Goal: Task Accomplishment & Management: Complete application form

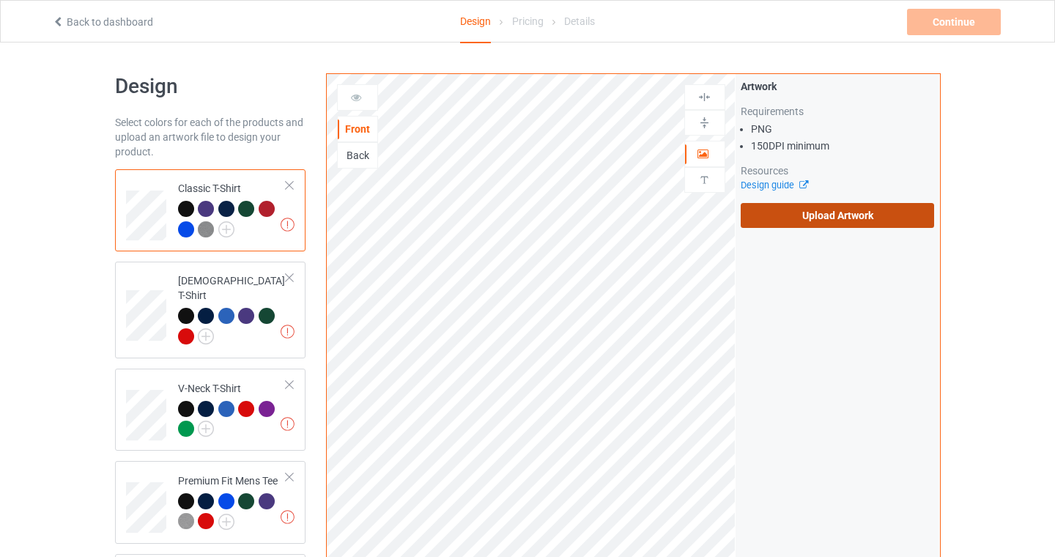
click at [800, 217] on label "Upload Artwork" at bounding box center [837, 215] width 194 height 25
click at [0, 0] on input "Upload Artwork" at bounding box center [0, 0] width 0 height 0
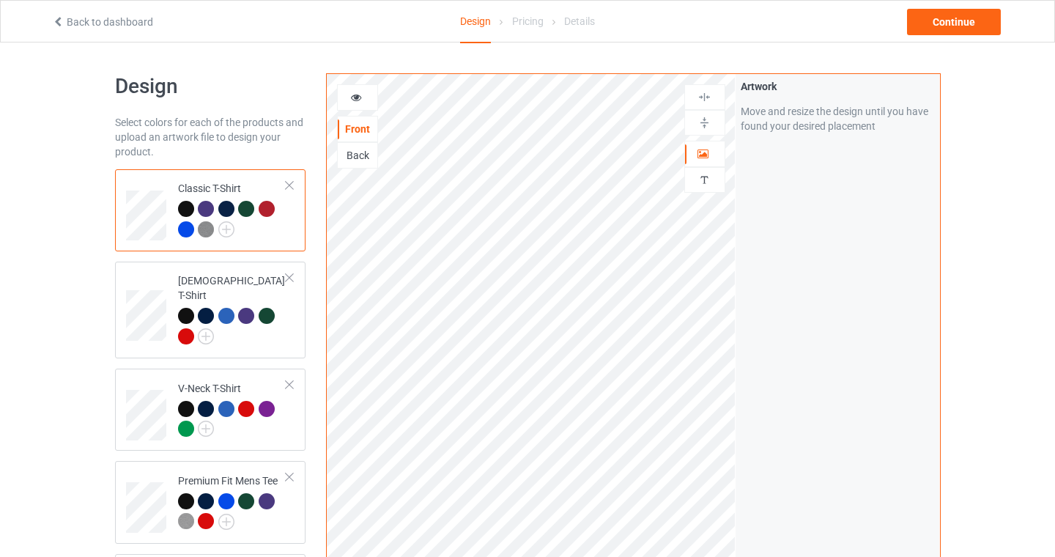
click at [241, 210] on div at bounding box center [246, 209] width 16 height 16
click at [228, 232] on img at bounding box center [226, 229] width 16 height 16
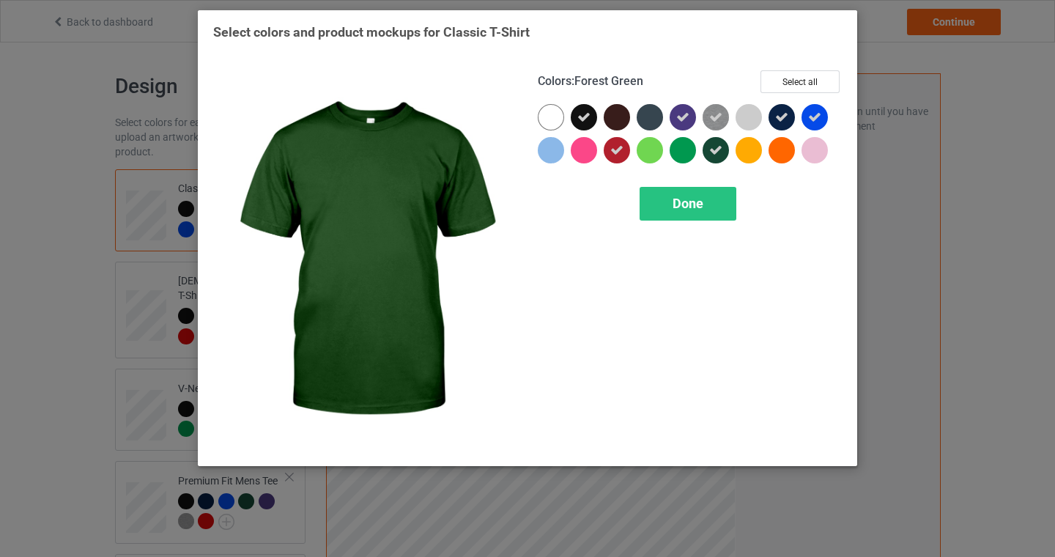
click at [707, 149] on div at bounding box center [715, 150] width 26 height 26
click at [696, 218] on div "Done" at bounding box center [687, 204] width 97 height 34
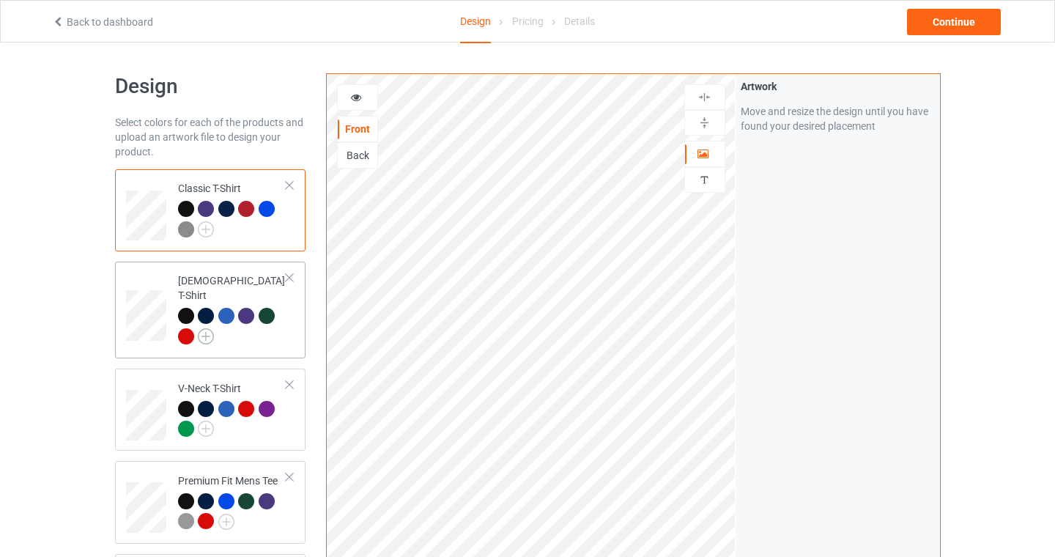
click at [207, 328] on img at bounding box center [206, 336] width 16 height 16
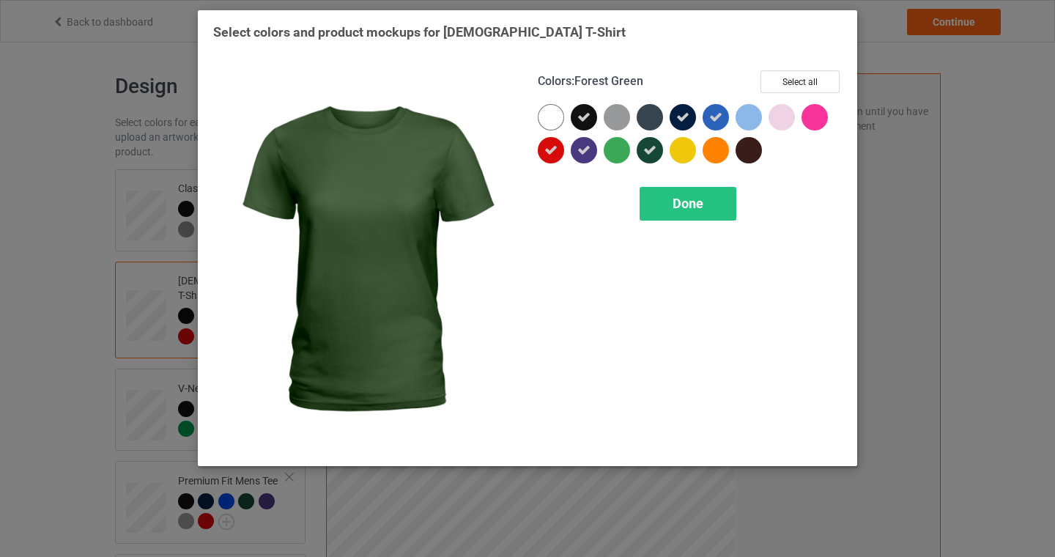
click at [650, 146] on icon at bounding box center [649, 150] width 13 height 13
click at [672, 212] on div "Done" at bounding box center [687, 204] width 97 height 34
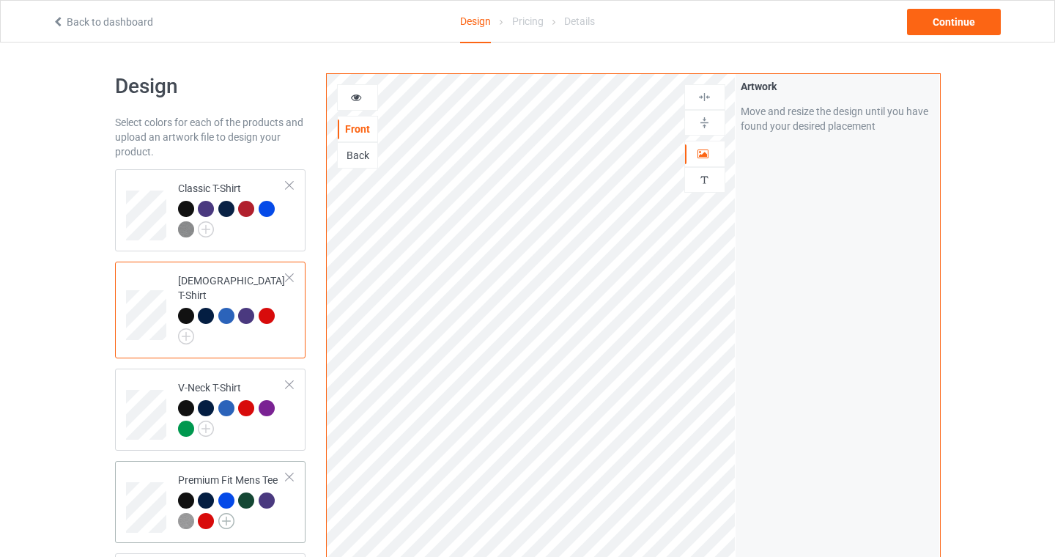
click at [228, 513] on img at bounding box center [226, 521] width 16 height 16
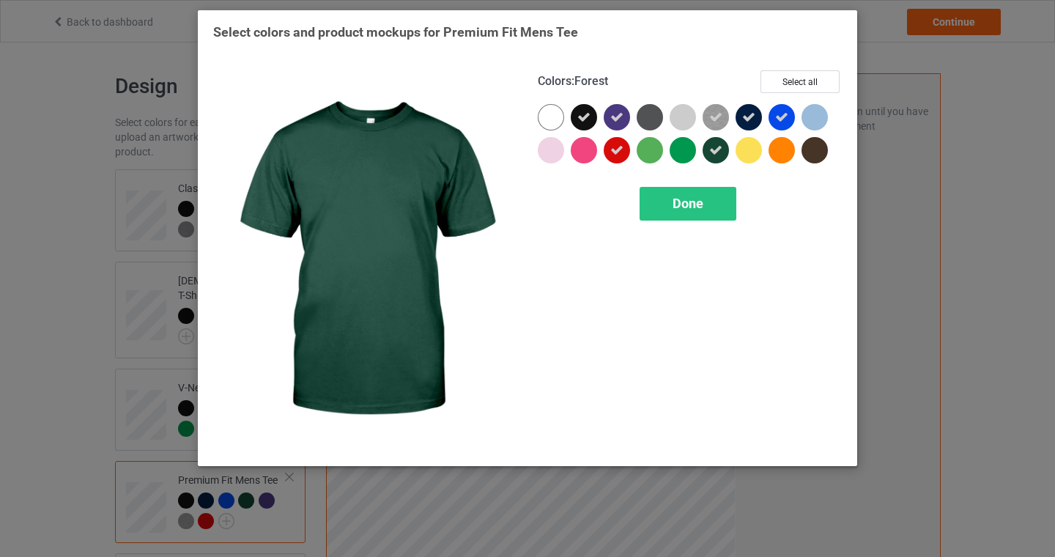
click at [716, 152] on icon at bounding box center [715, 150] width 13 height 13
click at [694, 212] on div "Done" at bounding box center [687, 204] width 97 height 34
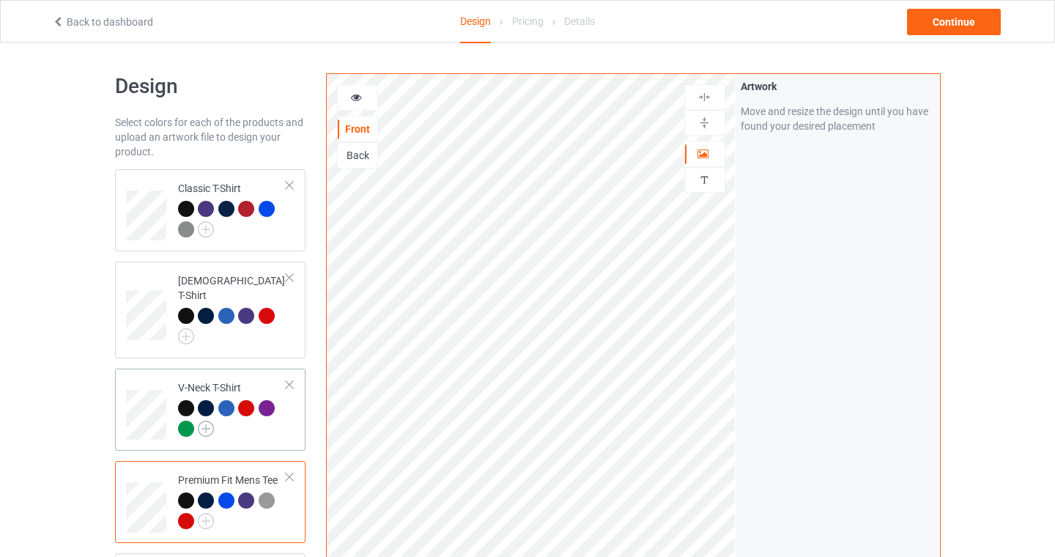
click at [207, 420] on img at bounding box center [206, 428] width 16 height 16
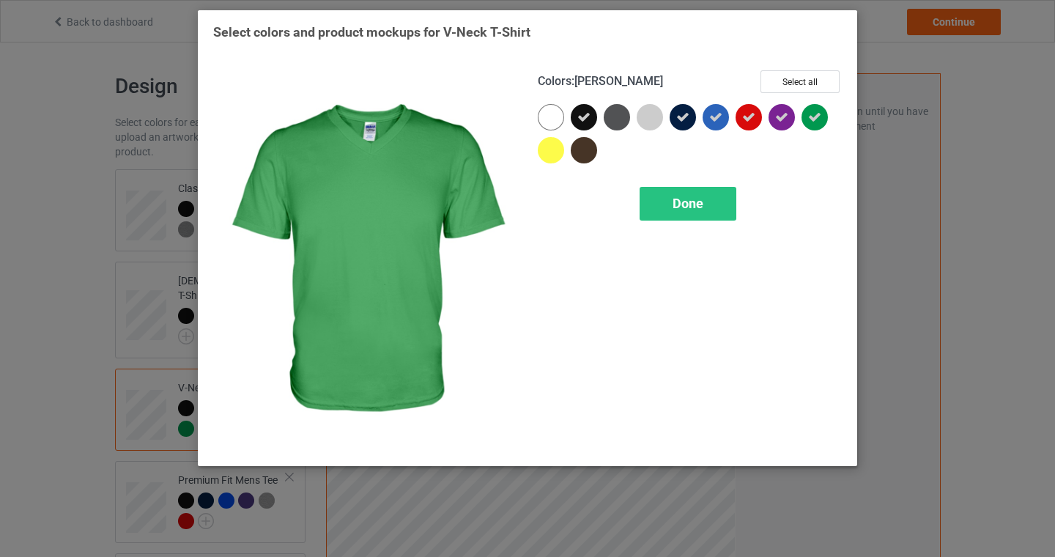
click at [811, 114] on icon at bounding box center [814, 117] width 13 height 13
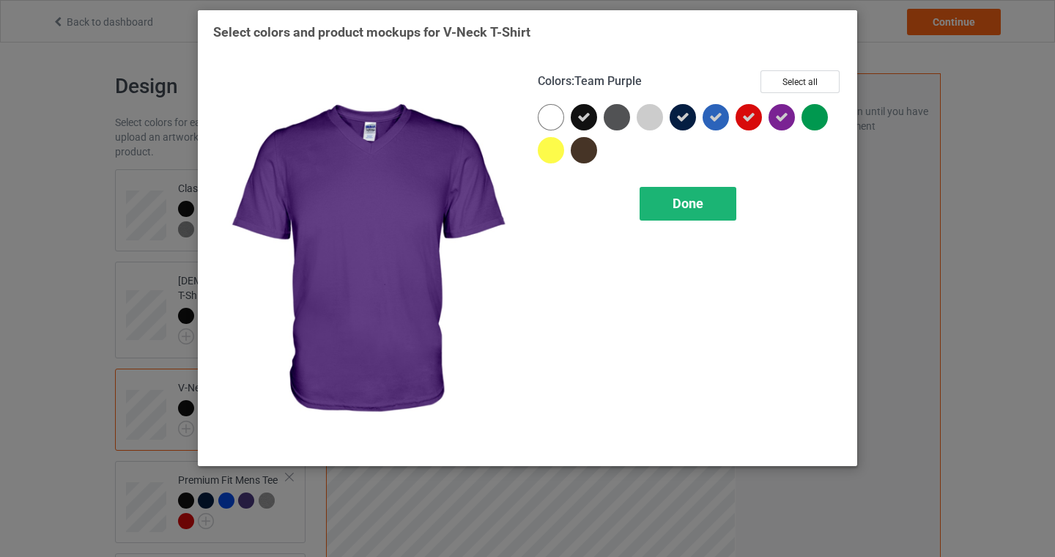
click at [667, 205] on div "Done" at bounding box center [687, 204] width 97 height 34
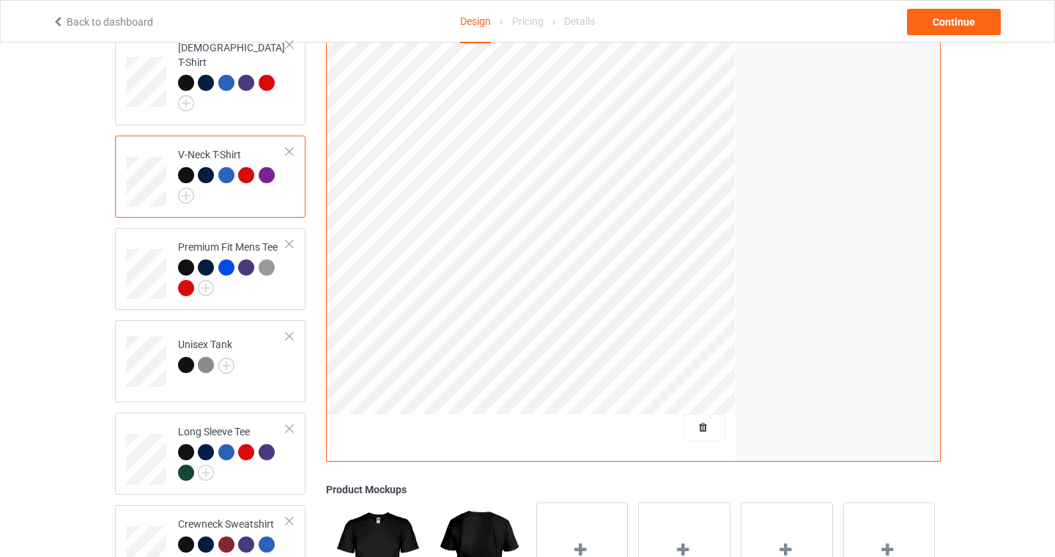
scroll to position [247, 0]
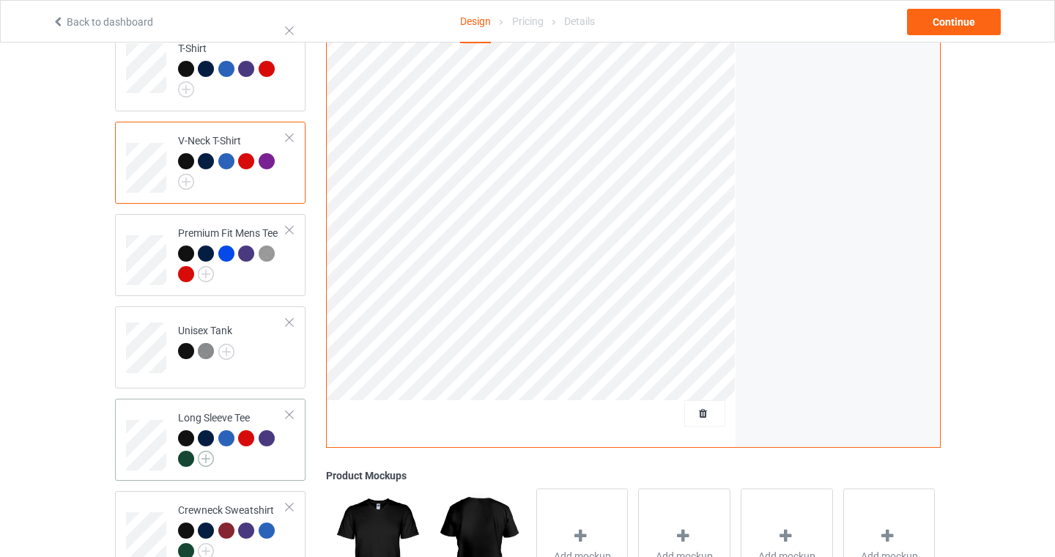
click at [206, 450] on img at bounding box center [206, 458] width 16 height 16
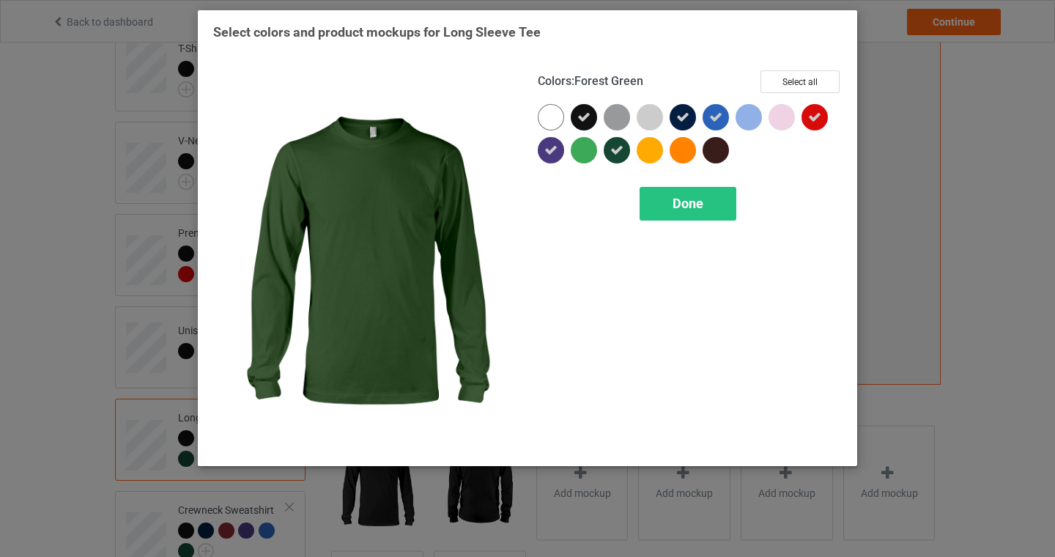
click at [613, 155] on icon at bounding box center [616, 150] width 13 height 13
click at [692, 207] on span "Done" at bounding box center [687, 203] width 31 height 15
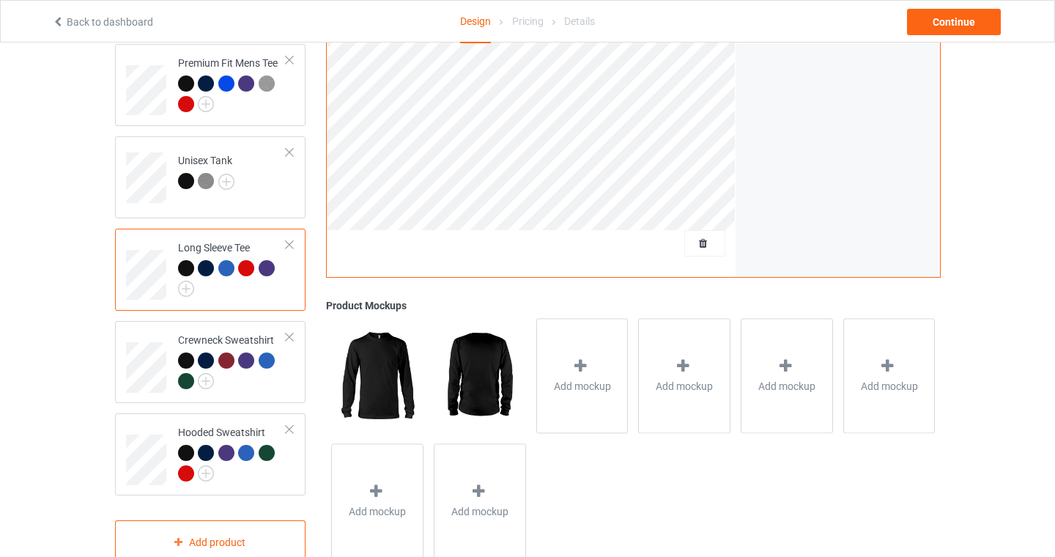
scroll to position [442, 0]
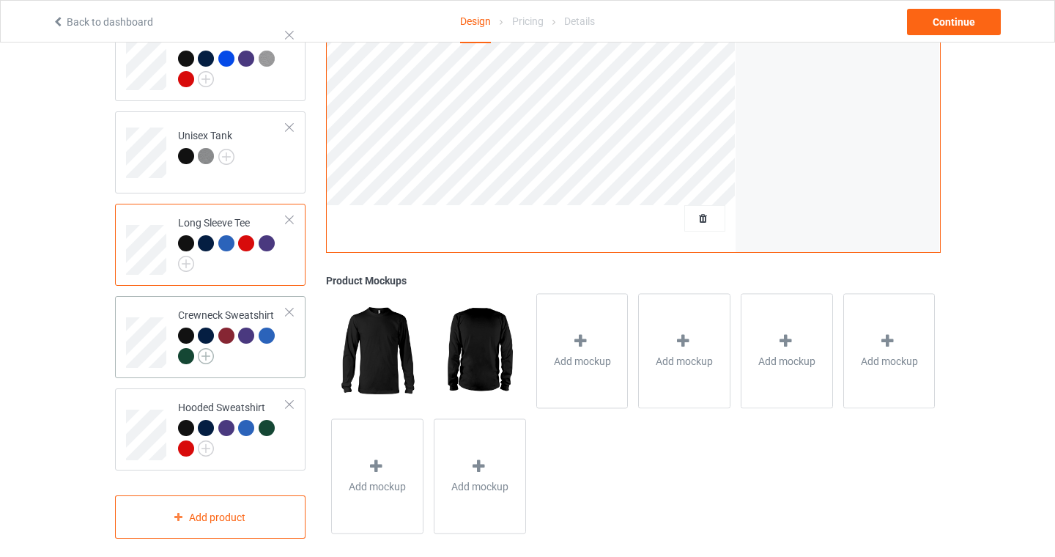
click at [206, 348] on img at bounding box center [206, 356] width 16 height 16
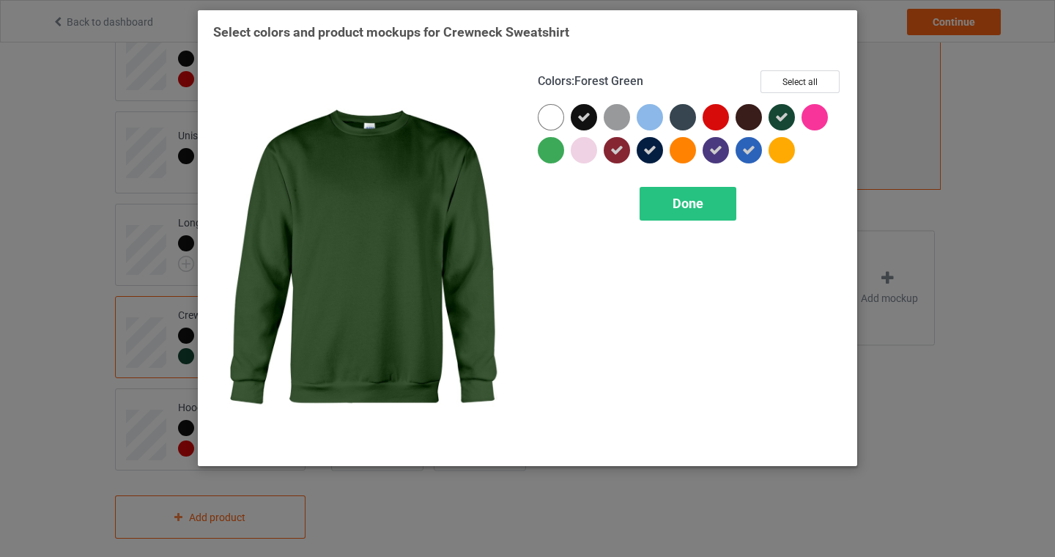
click at [781, 116] on icon at bounding box center [781, 117] width 13 height 13
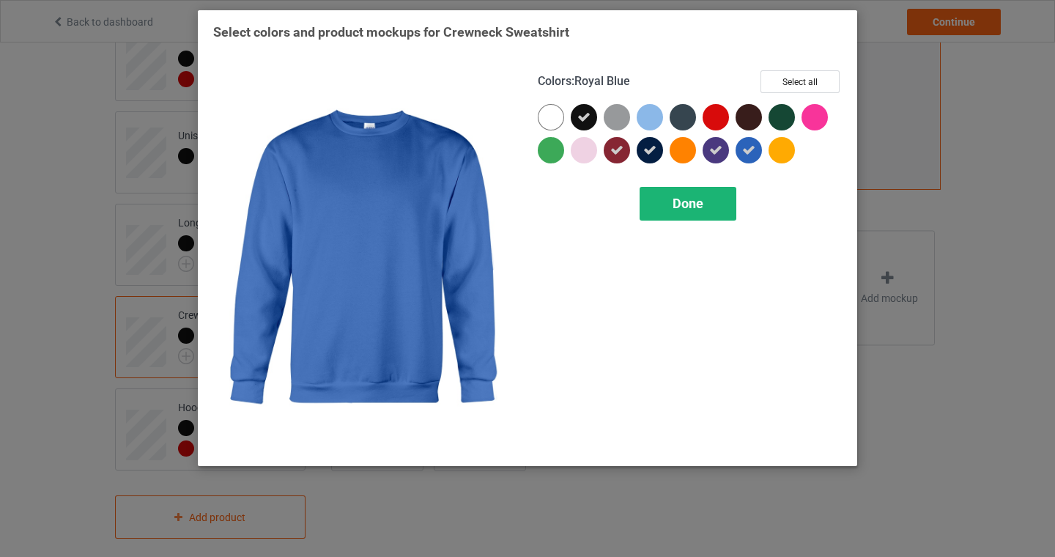
click at [668, 198] on div "Done" at bounding box center [687, 204] width 97 height 34
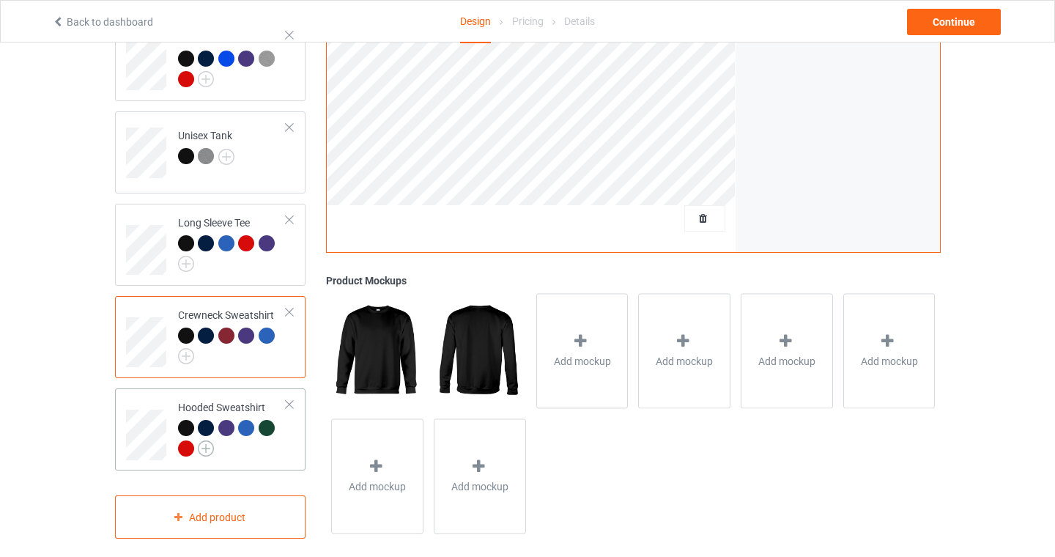
click at [204, 440] on img at bounding box center [206, 448] width 16 height 16
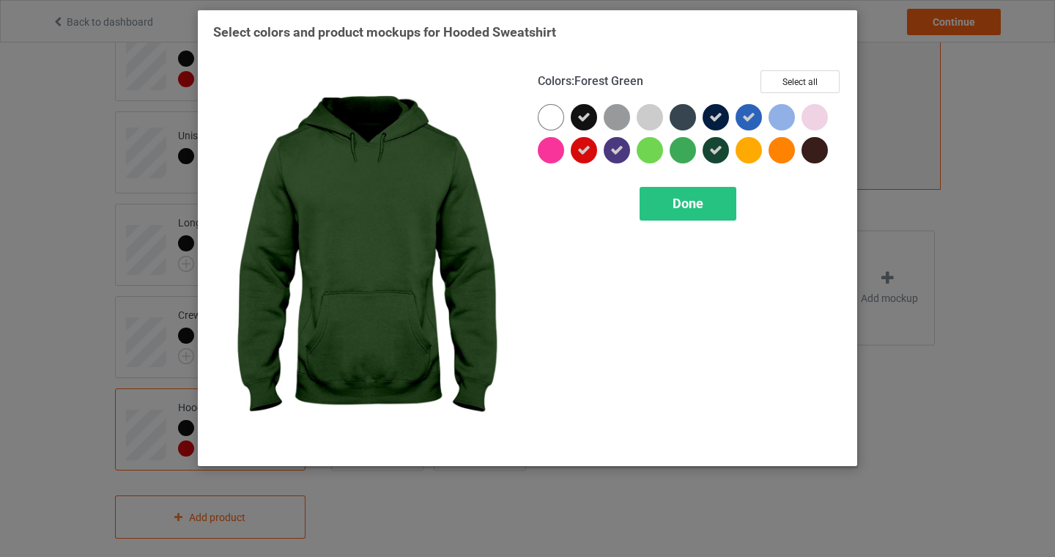
click at [718, 149] on icon at bounding box center [715, 150] width 13 height 13
click at [698, 196] on span "Done" at bounding box center [687, 203] width 31 height 15
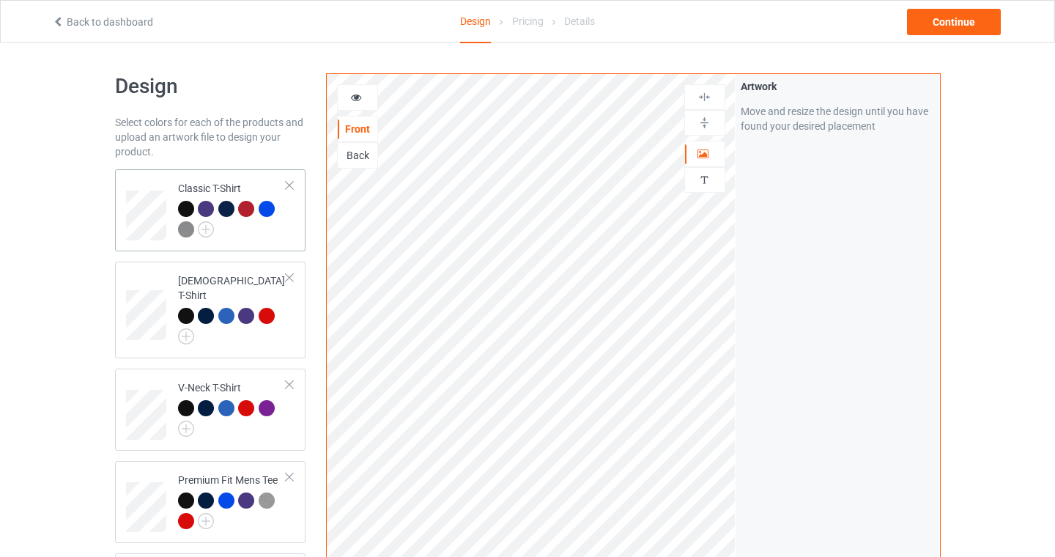
click at [242, 237] on div at bounding box center [232, 221] width 109 height 40
click at [965, 21] on div "Continue" at bounding box center [954, 22] width 94 height 26
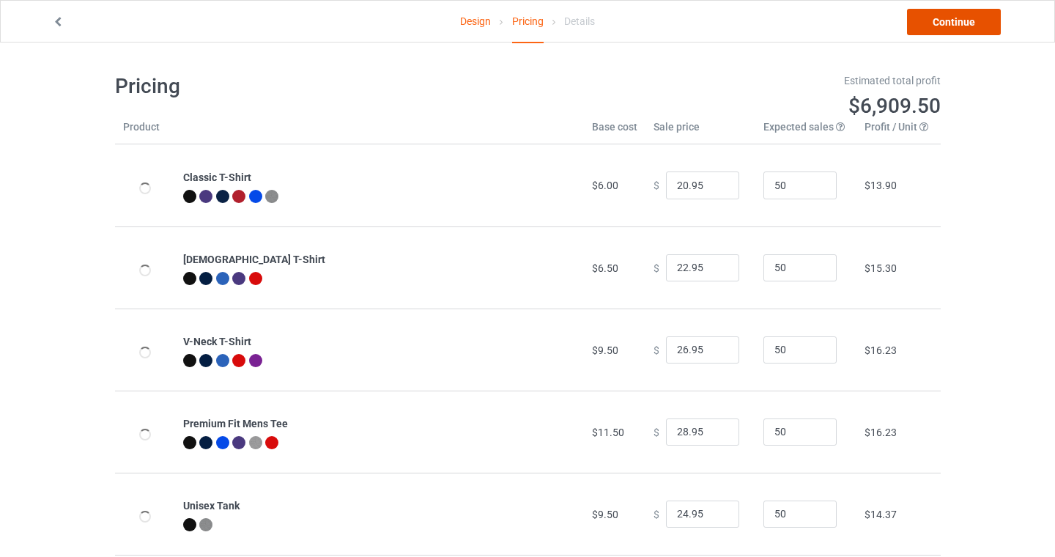
click at [973, 28] on link "Continue" at bounding box center [954, 22] width 94 height 26
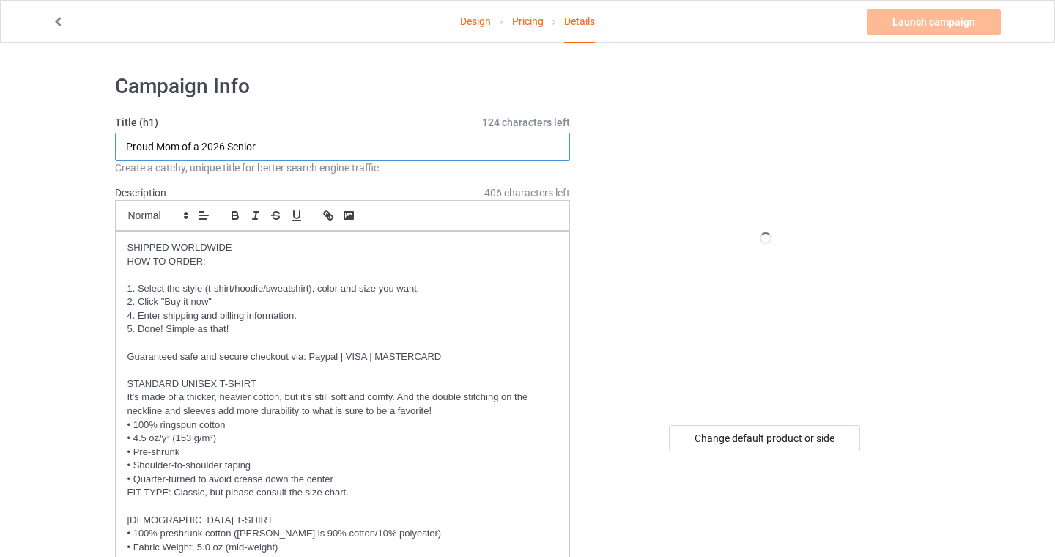
click at [272, 149] on input "Proud Mom of a 2026 Senior" at bounding box center [343, 147] width 456 height 28
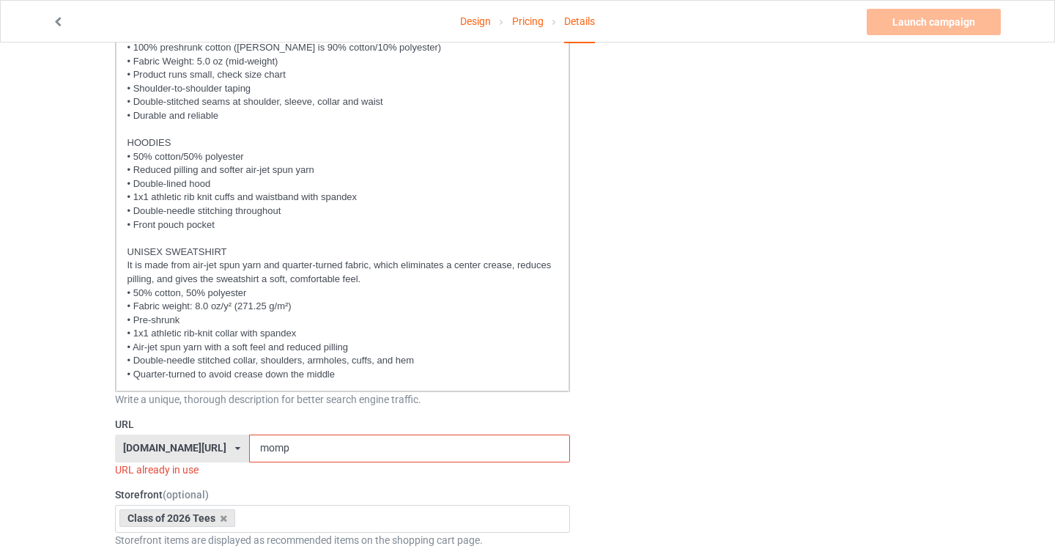
scroll to position [653, 0]
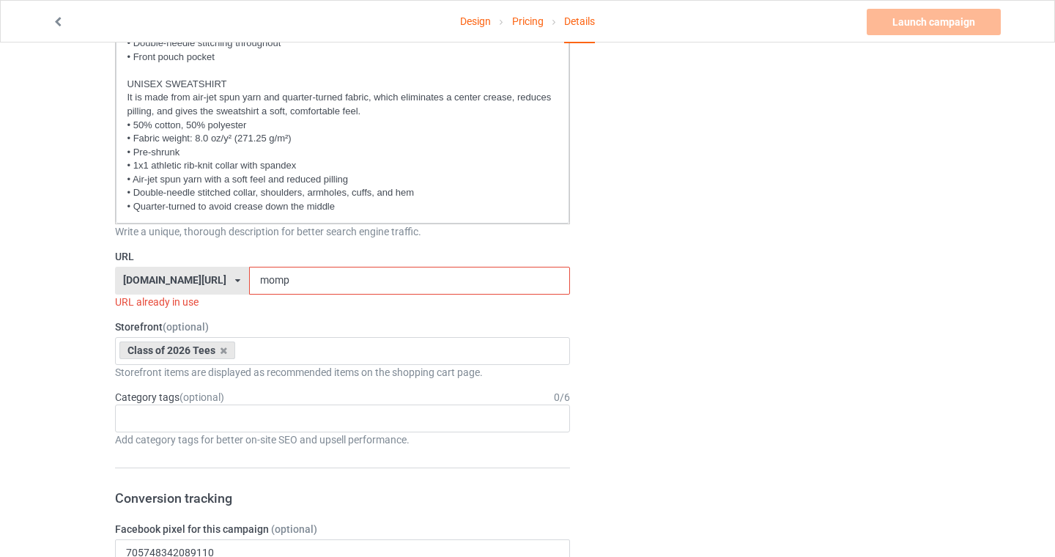
type input "Proud Mom of a 2026 Senior (Green)"
click at [297, 287] on input "momp" at bounding box center [409, 281] width 321 height 28
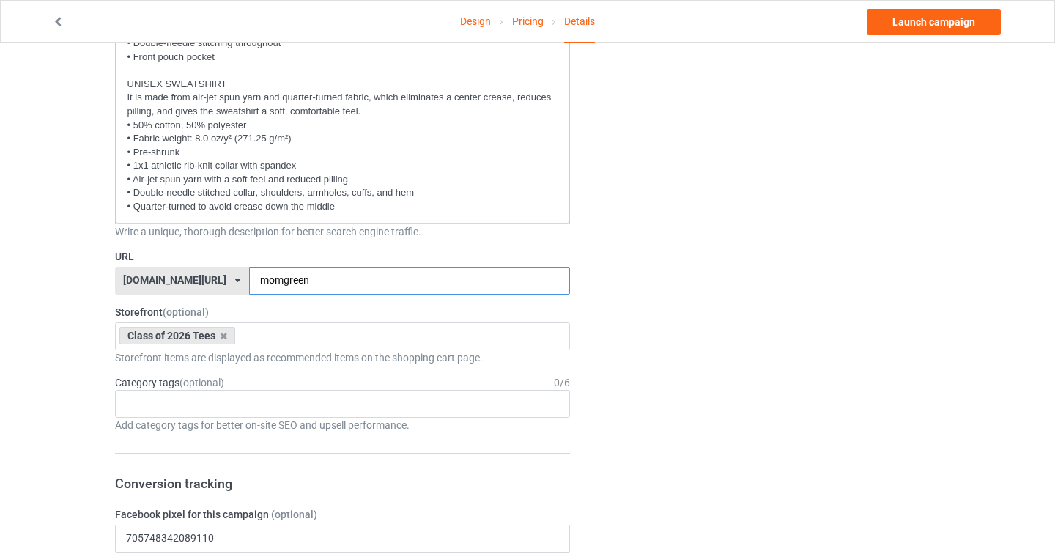
type input "momgreen"
click at [29, 402] on div "Design Pricing Details Launch campaign Campaign Info Title (h1) 116 characters …" at bounding box center [527, 547] width 1055 height 2316
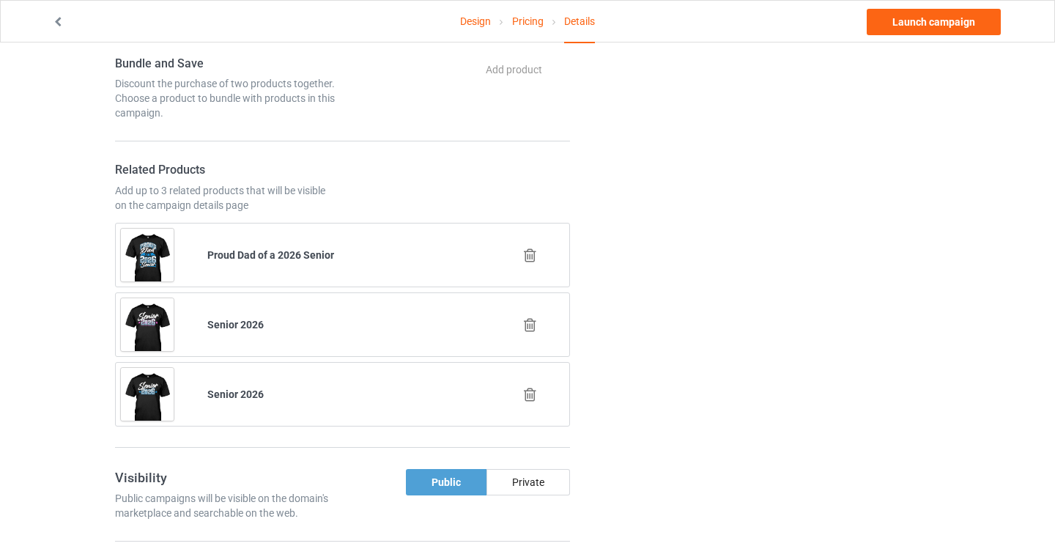
scroll to position [1367, 0]
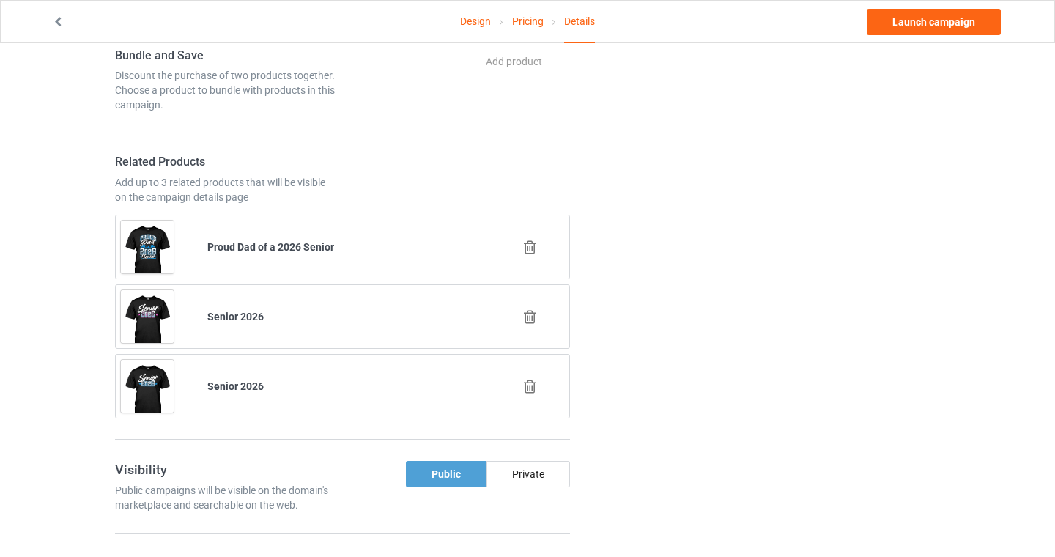
click at [532, 244] on icon at bounding box center [530, 246] width 18 height 15
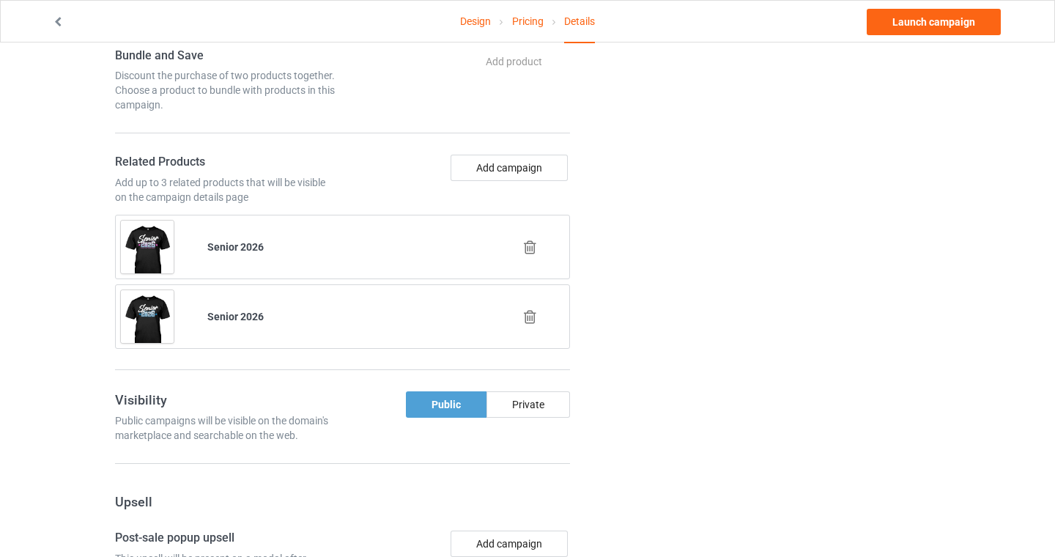
click at [529, 249] on icon at bounding box center [530, 246] width 18 height 15
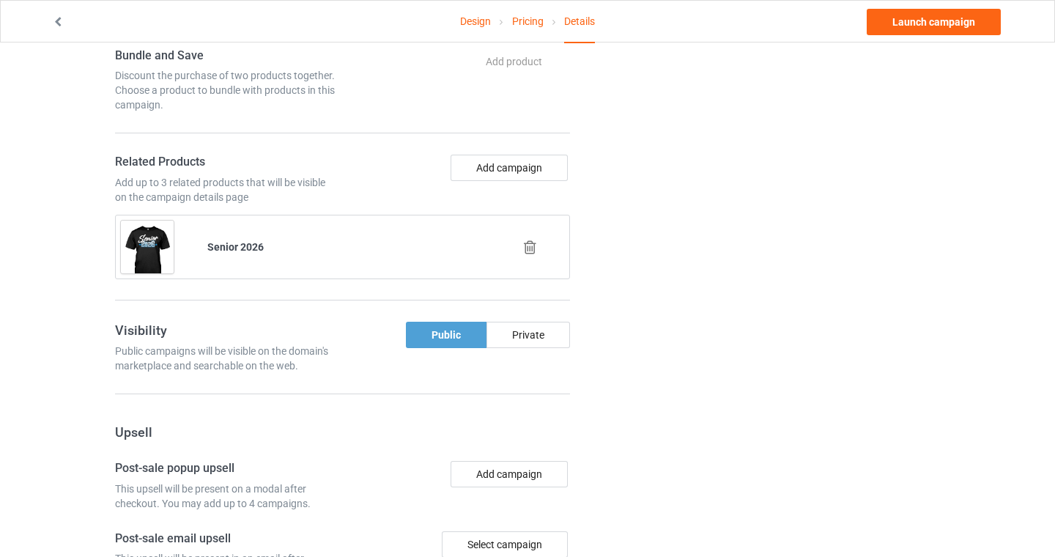
click at [529, 249] on icon at bounding box center [530, 246] width 18 height 15
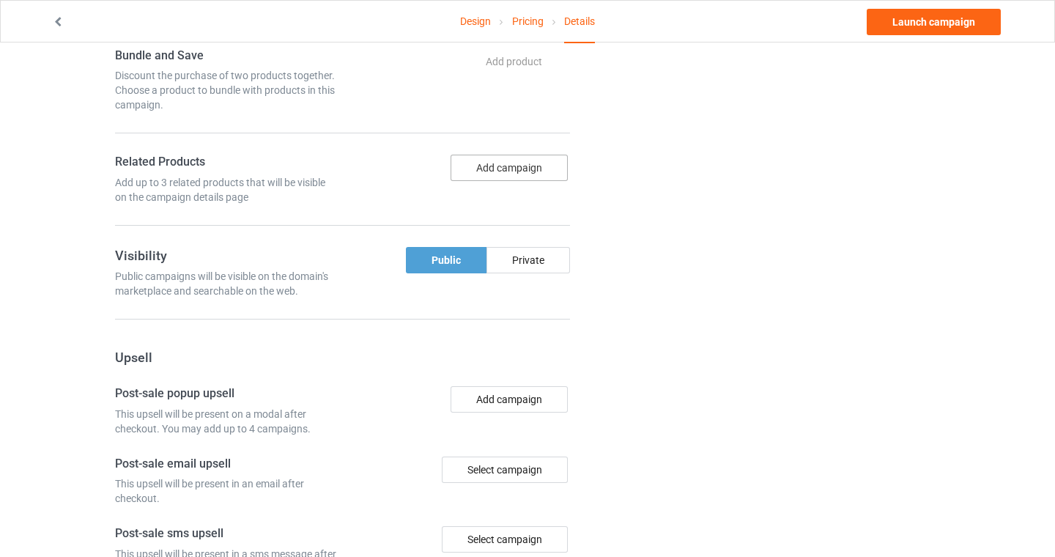
click at [509, 172] on button "Add campaign" at bounding box center [508, 168] width 117 height 26
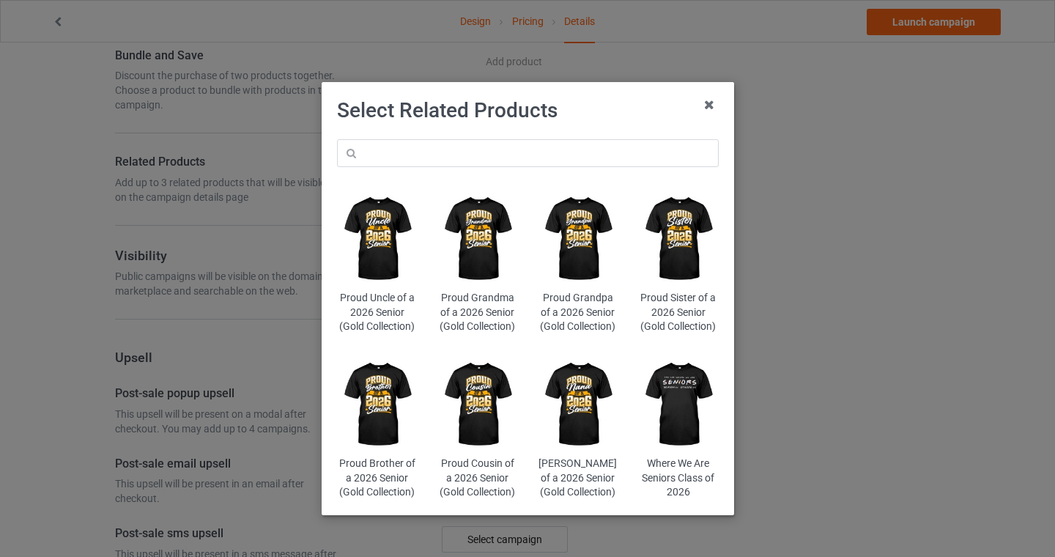
click at [469, 137] on div "Proud Uncle of a 2026 Senior (Gold Collection) Proud Grandma of a 2026 Senior (…" at bounding box center [528, 319] width 402 height 381
click at [463, 153] on input "text" at bounding box center [528, 153] width 382 height 28
click at [471, 144] on input "text" at bounding box center [528, 153] width 382 height 28
type input "final chapter"
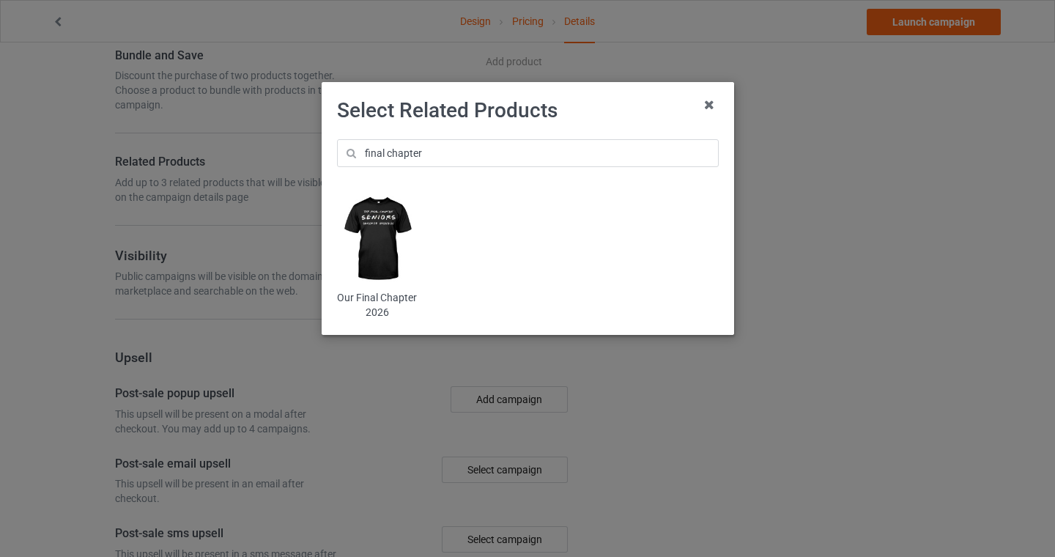
click at [369, 218] on img at bounding box center [377, 239] width 80 height 100
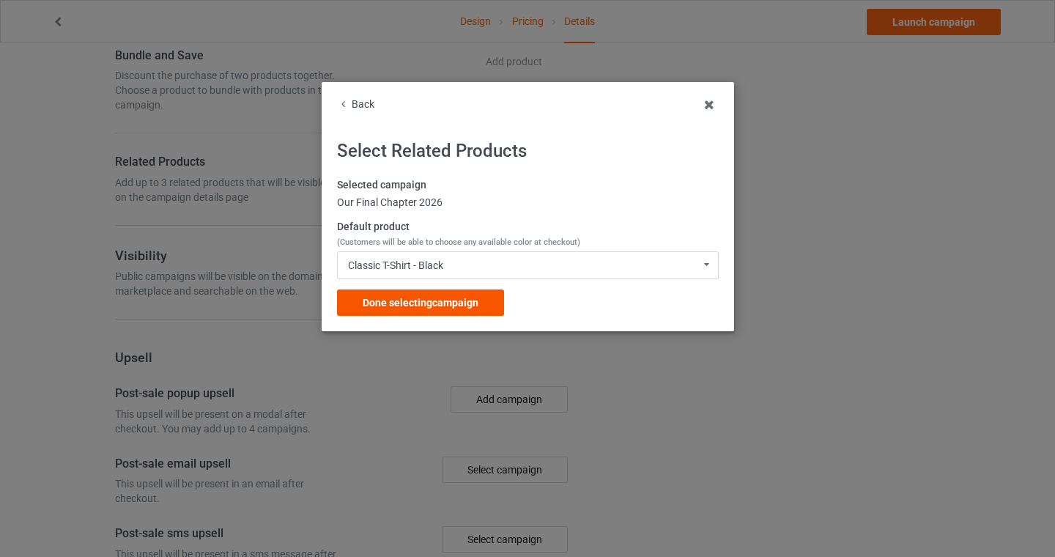
click at [393, 313] on div "Done selecting campaign" at bounding box center [420, 302] width 167 height 26
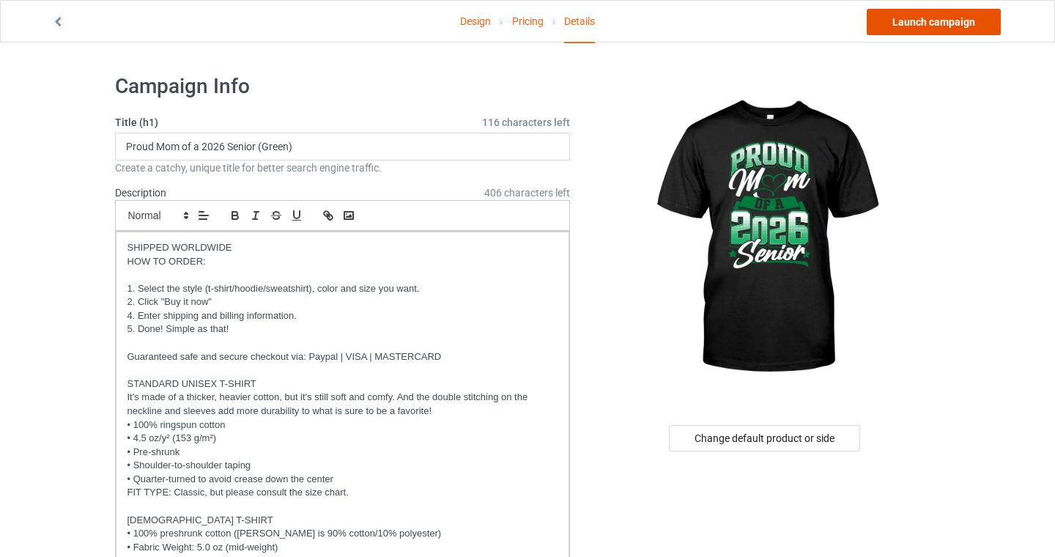
click at [929, 22] on link "Launch campaign" at bounding box center [933, 22] width 134 height 26
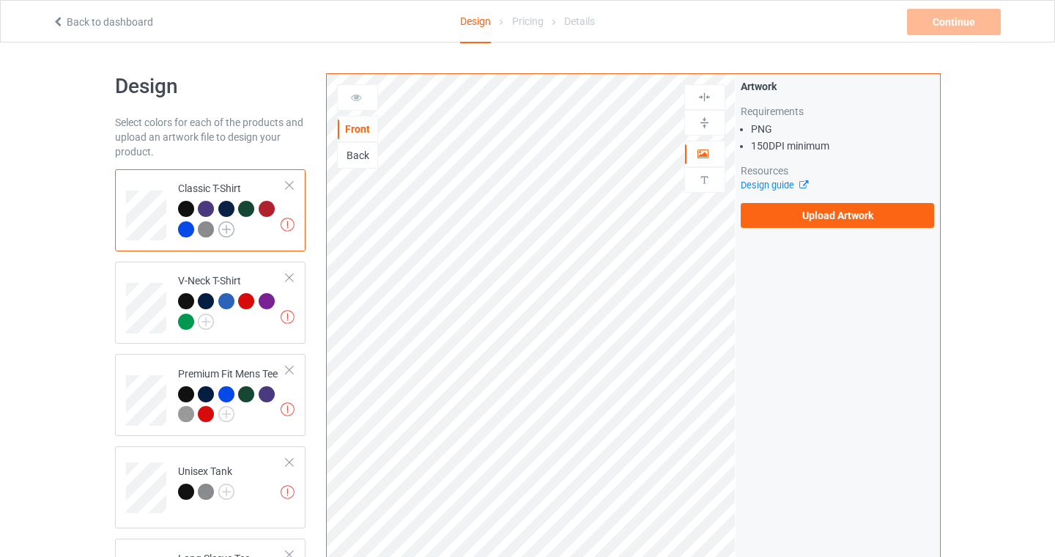
click at [222, 231] on img at bounding box center [226, 229] width 16 height 16
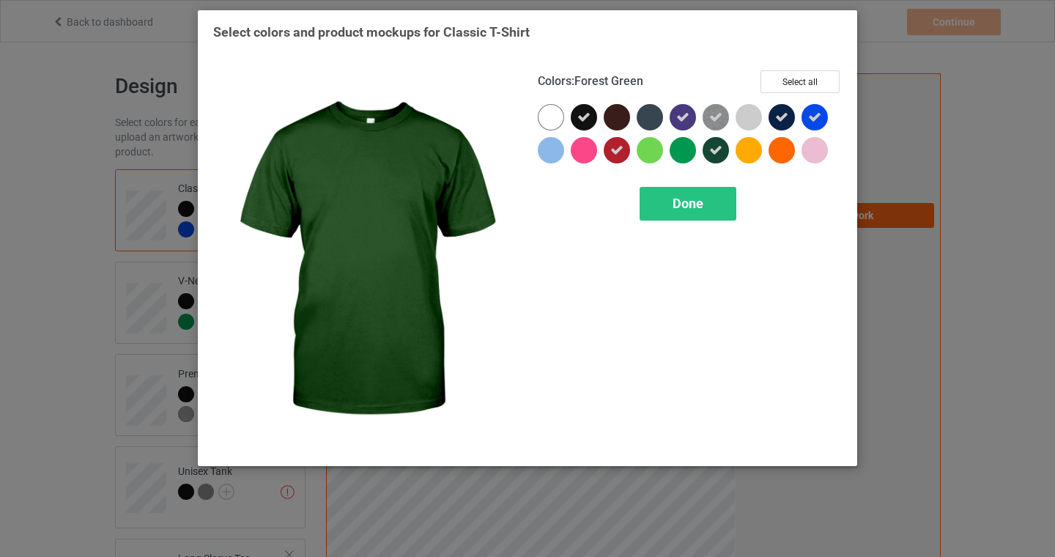
click at [718, 151] on icon at bounding box center [715, 150] width 13 height 13
click at [698, 198] on span "Done" at bounding box center [687, 203] width 31 height 15
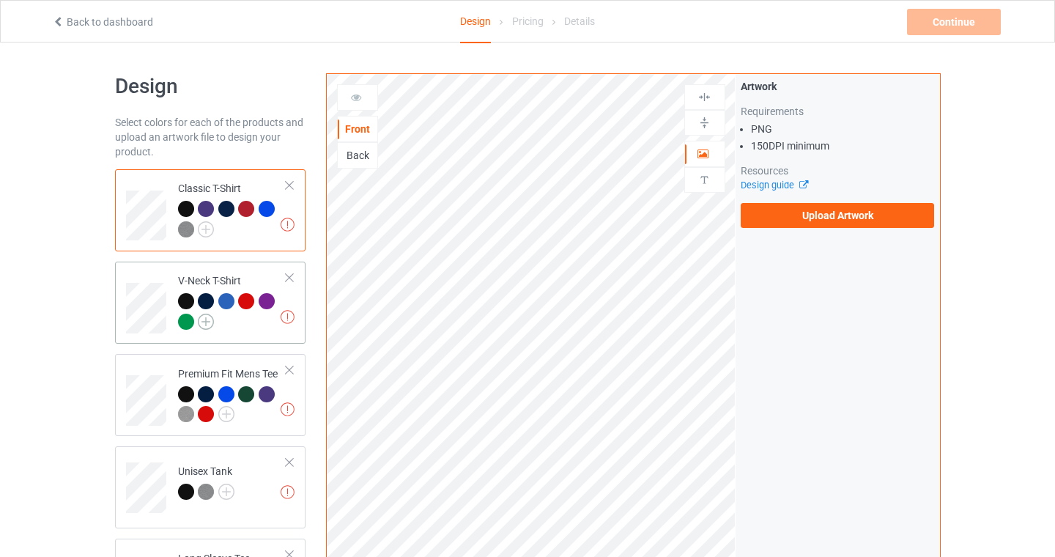
click at [208, 324] on img at bounding box center [206, 321] width 16 height 16
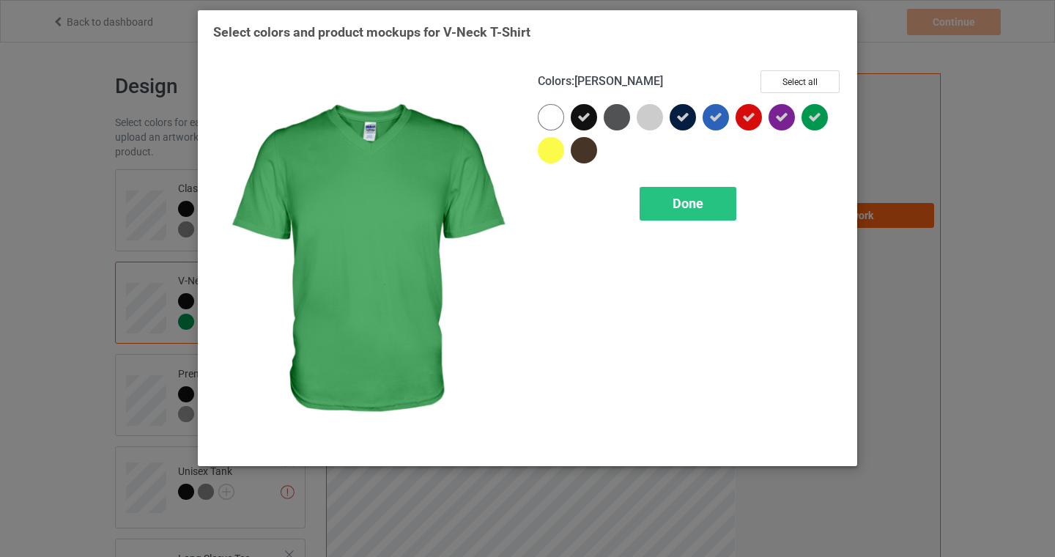
click at [817, 112] on icon at bounding box center [814, 117] width 13 height 13
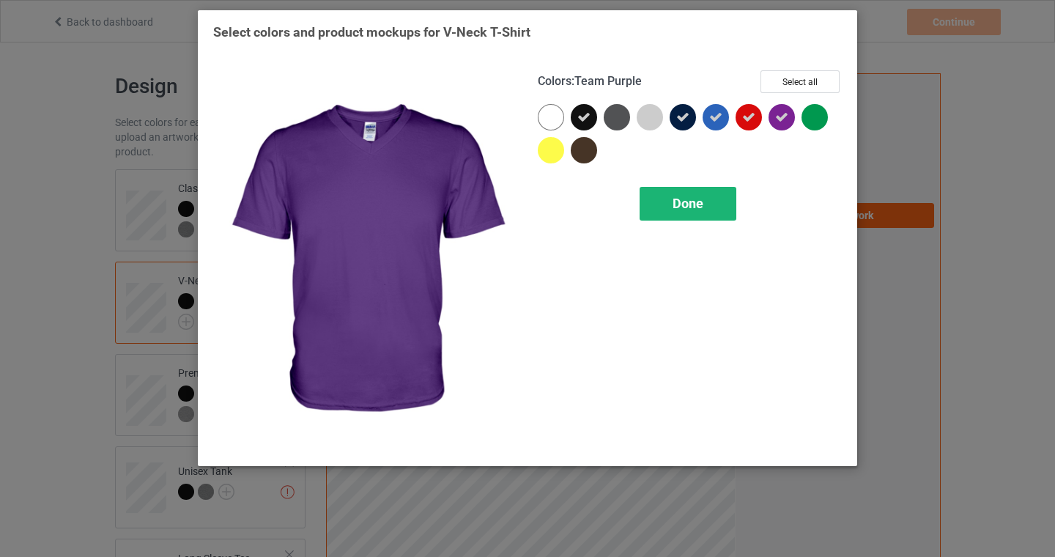
click at [705, 209] on div "Done" at bounding box center [687, 204] width 97 height 34
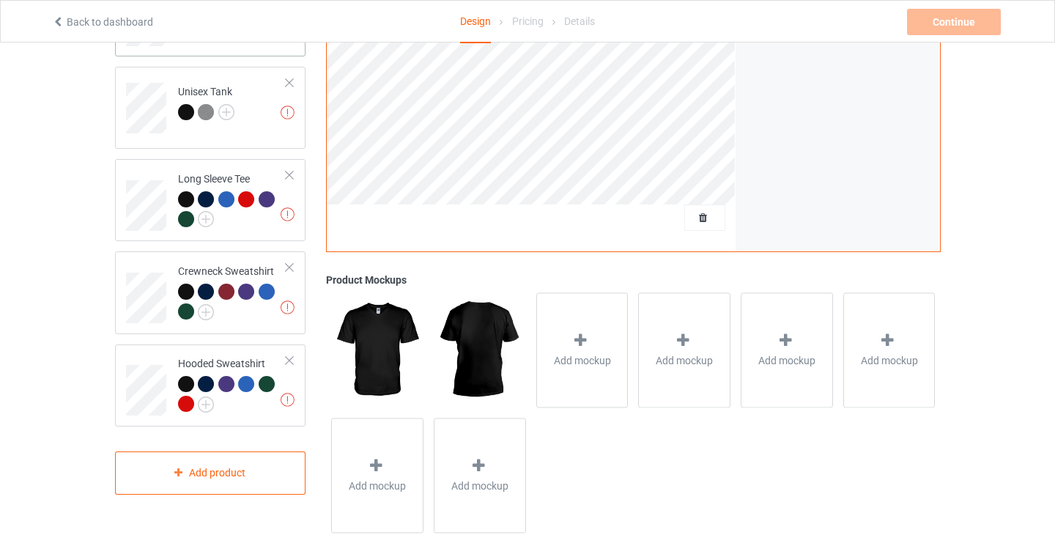
scroll to position [298, 0]
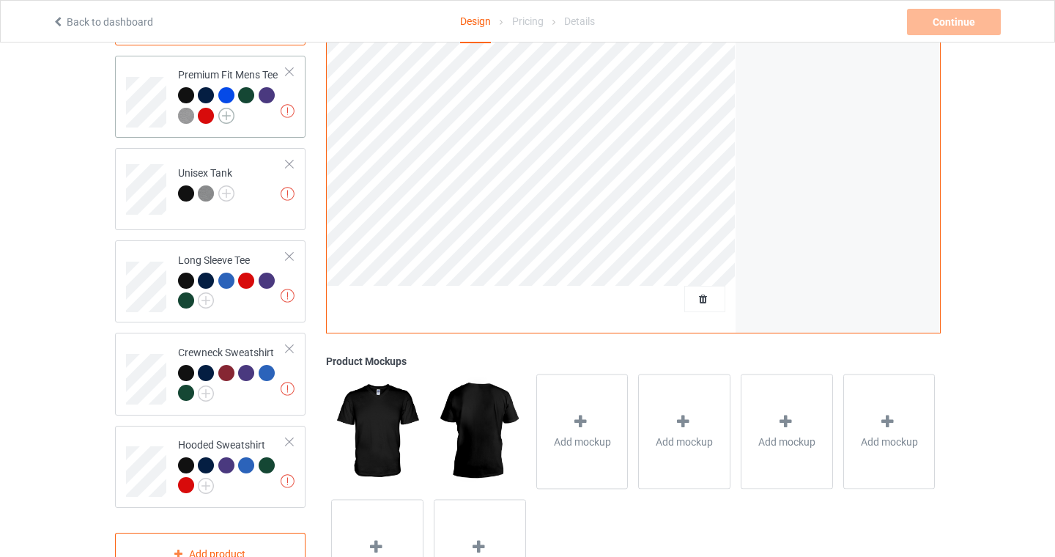
click at [226, 122] on img at bounding box center [226, 116] width 16 height 16
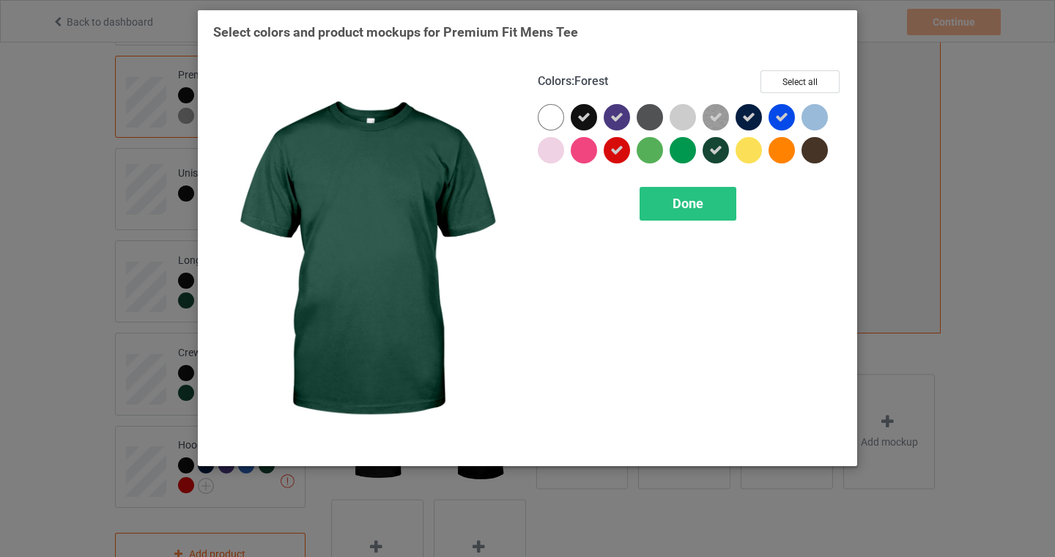
click at [718, 148] on icon at bounding box center [715, 150] width 13 height 13
click at [668, 214] on div "Done" at bounding box center [687, 204] width 97 height 34
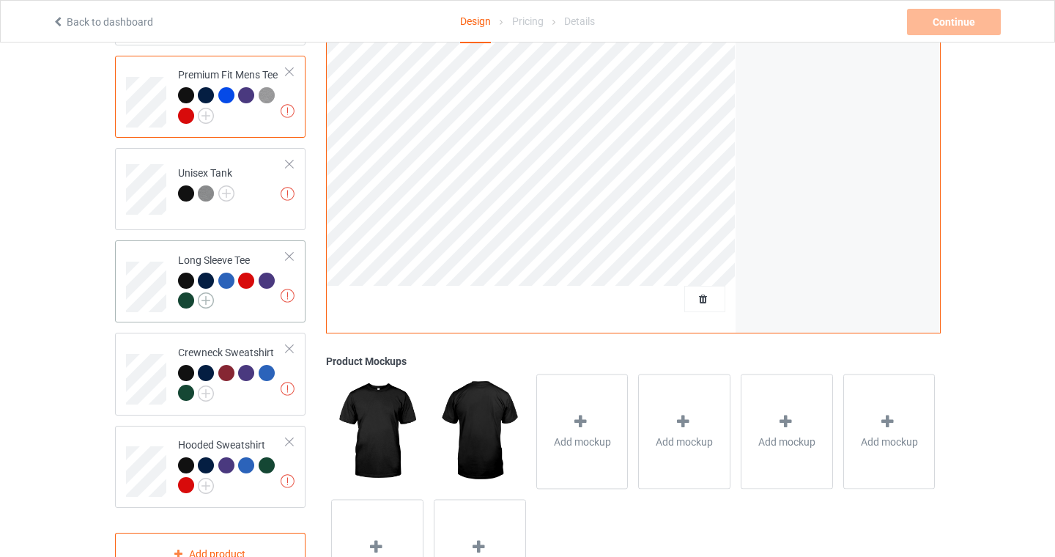
click at [209, 300] on img at bounding box center [206, 300] width 16 height 16
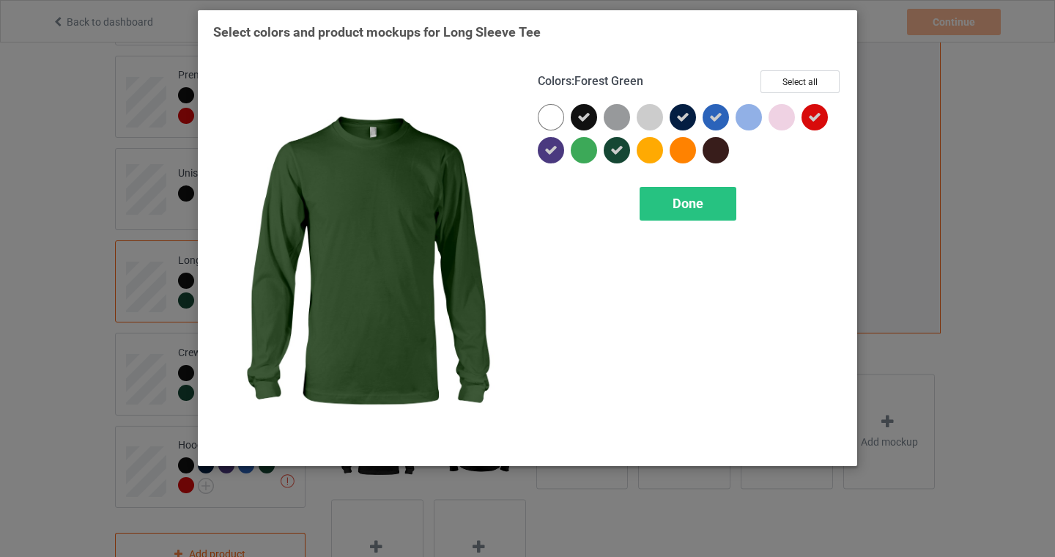
click at [615, 152] on icon at bounding box center [616, 150] width 13 height 13
click at [664, 188] on div "Done" at bounding box center [687, 204] width 97 height 34
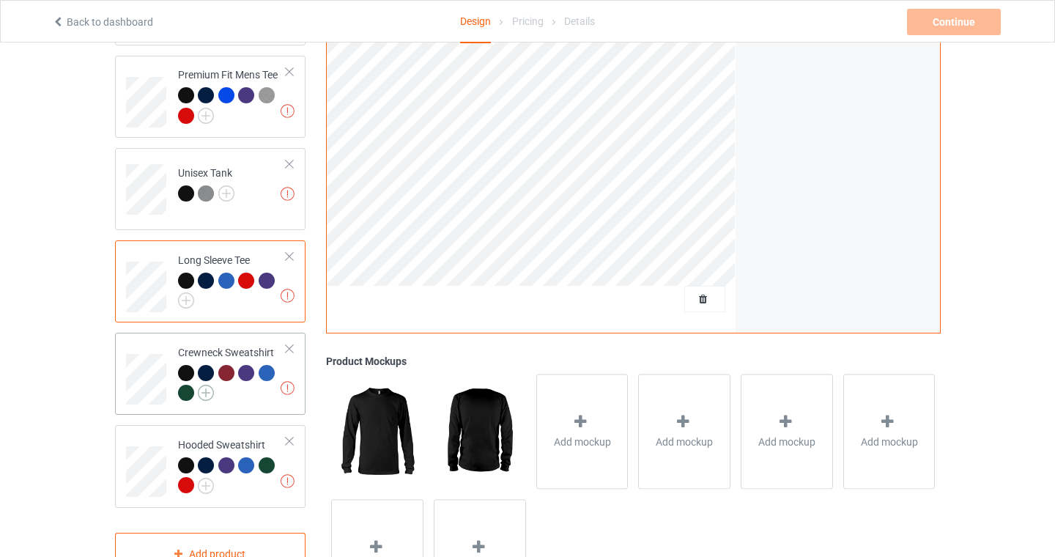
click at [204, 396] on img at bounding box center [206, 392] width 16 height 16
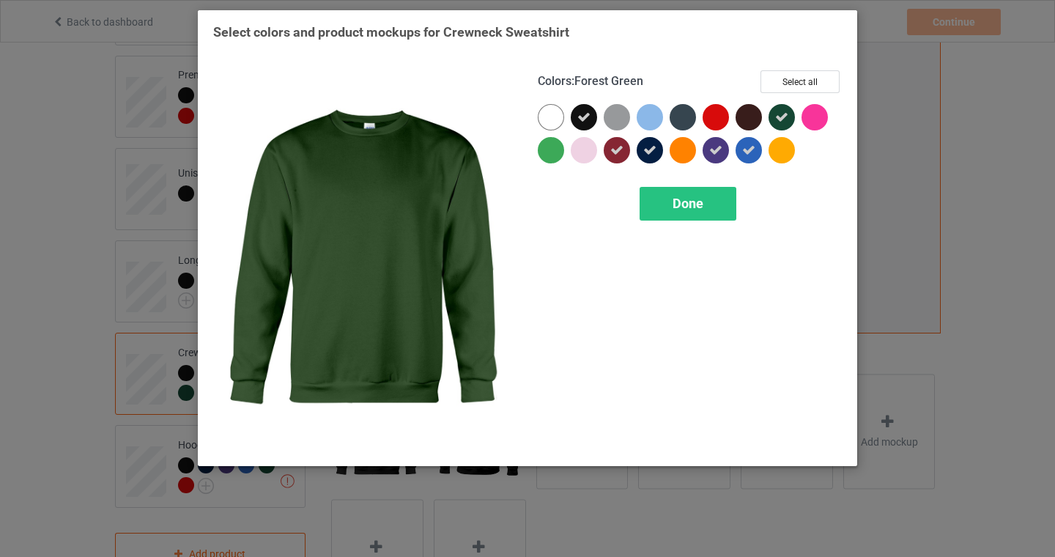
click at [780, 111] on icon at bounding box center [781, 117] width 13 height 13
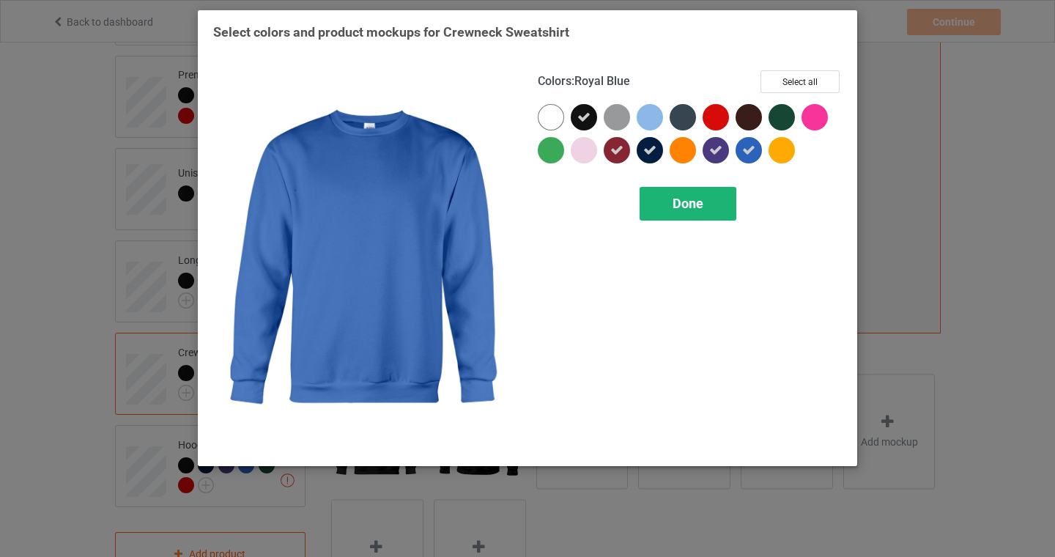
click at [666, 198] on div "Done" at bounding box center [687, 204] width 97 height 34
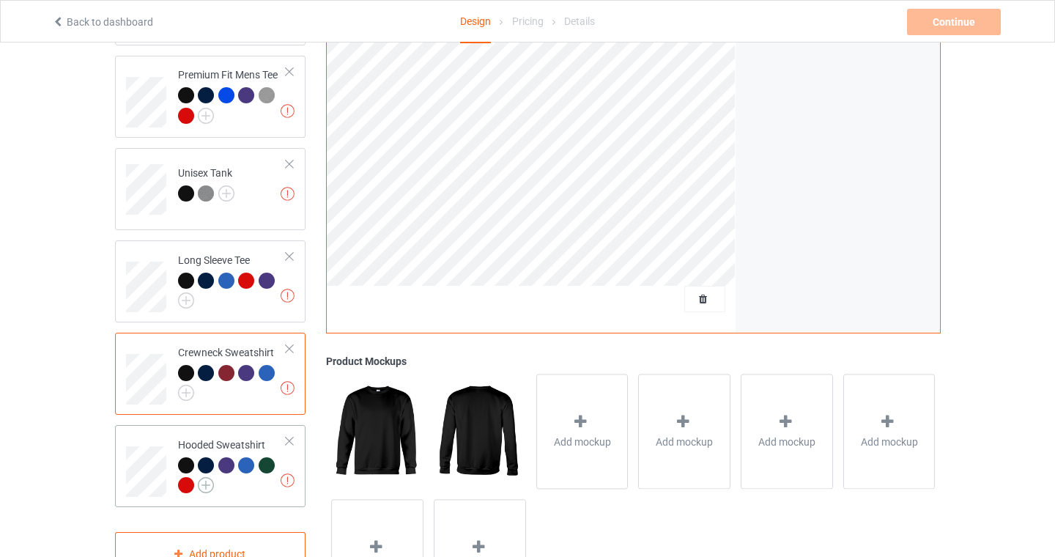
click at [200, 489] on img at bounding box center [206, 485] width 16 height 16
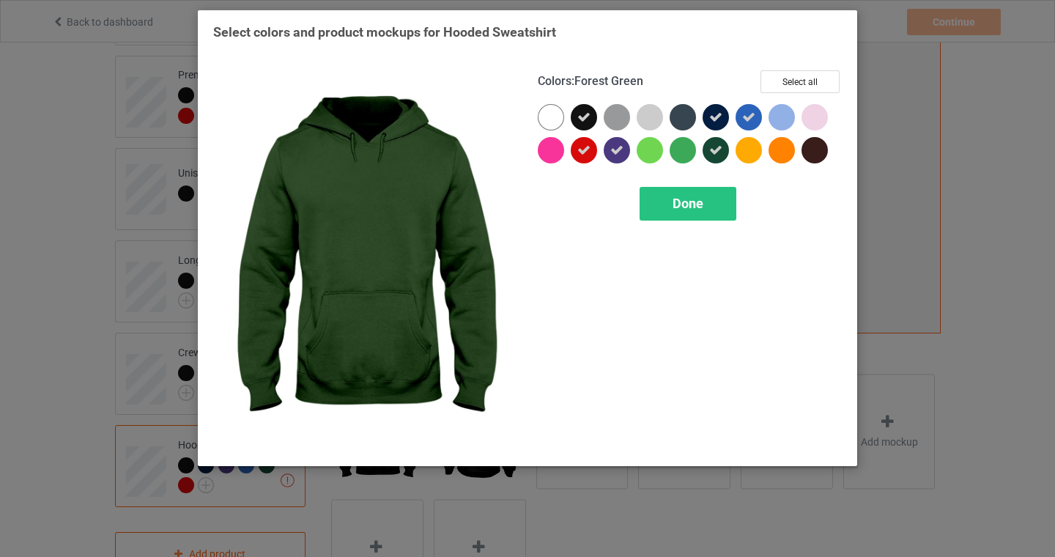
click at [718, 155] on icon at bounding box center [715, 150] width 13 height 13
click at [692, 201] on span "Done" at bounding box center [687, 203] width 31 height 15
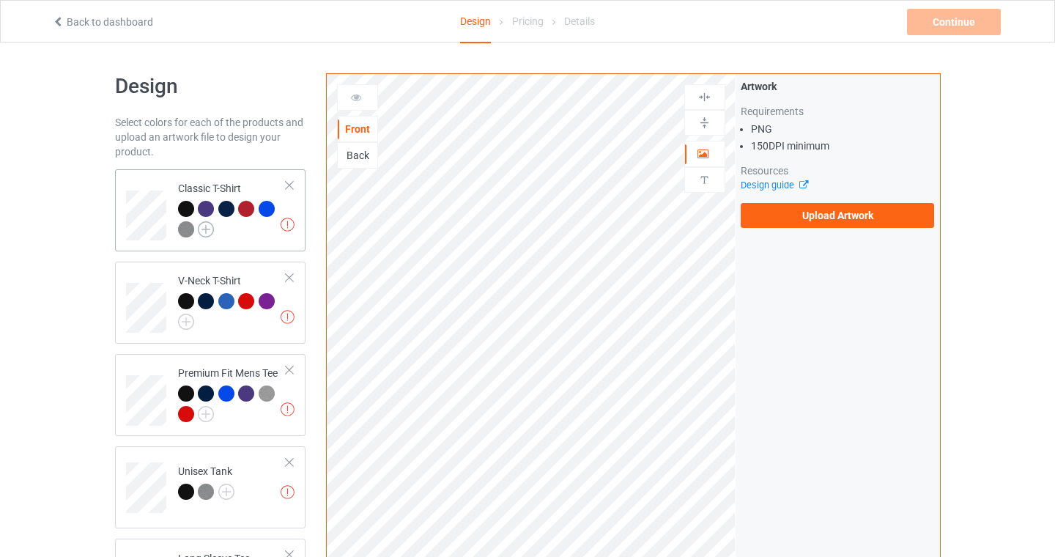
click at [212, 235] on img at bounding box center [206, 229] width 16 height 16
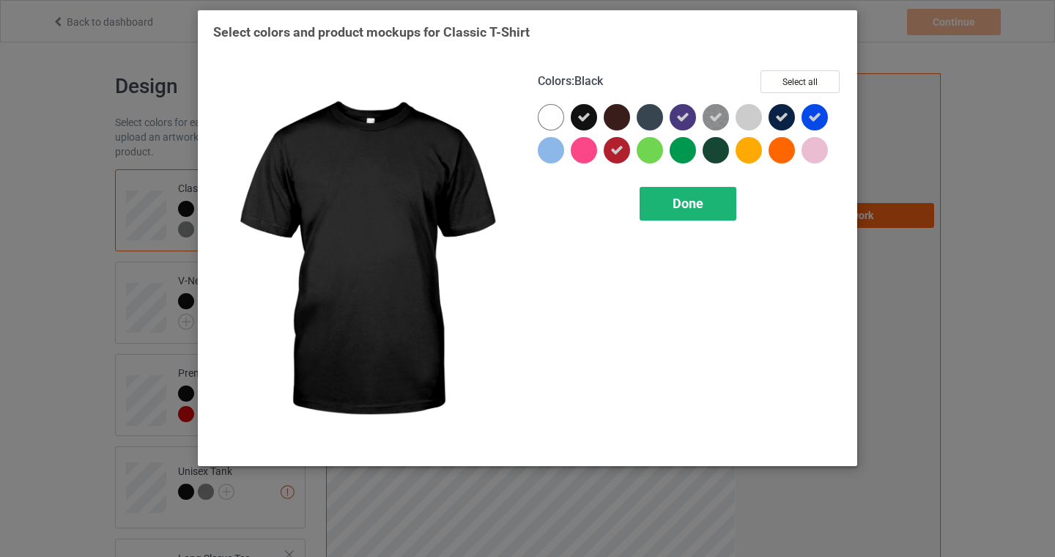
click at [707, 205] on div "Done" at bounding box center [687, 204] width 97 height 34
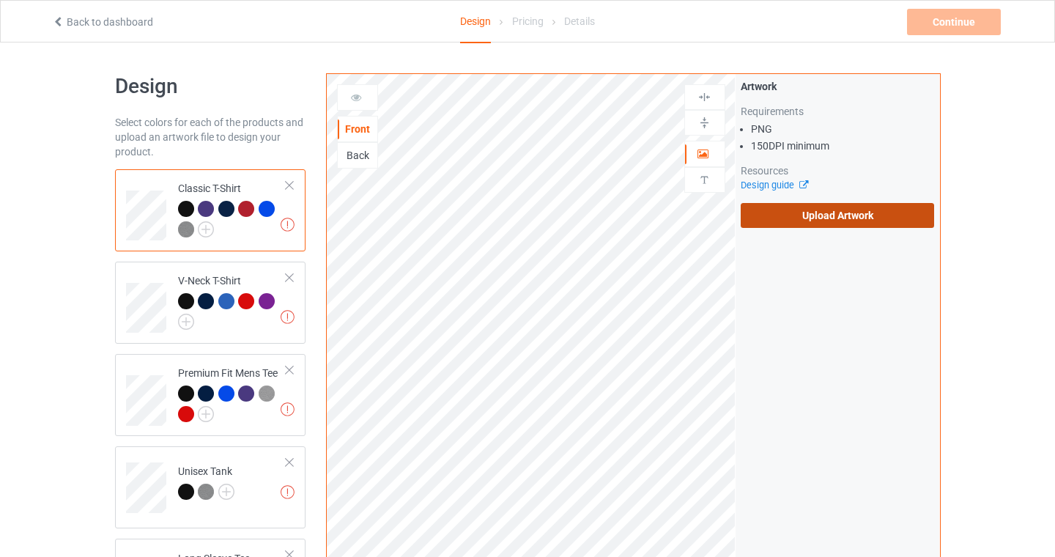
click at [872, 217] on label "Upload Artwork" at bounding box center [837, 215] width 194 height 25
click at [0, 0] on input "Upload Artwork" at bounding box center [0, 0] width 0 height 0
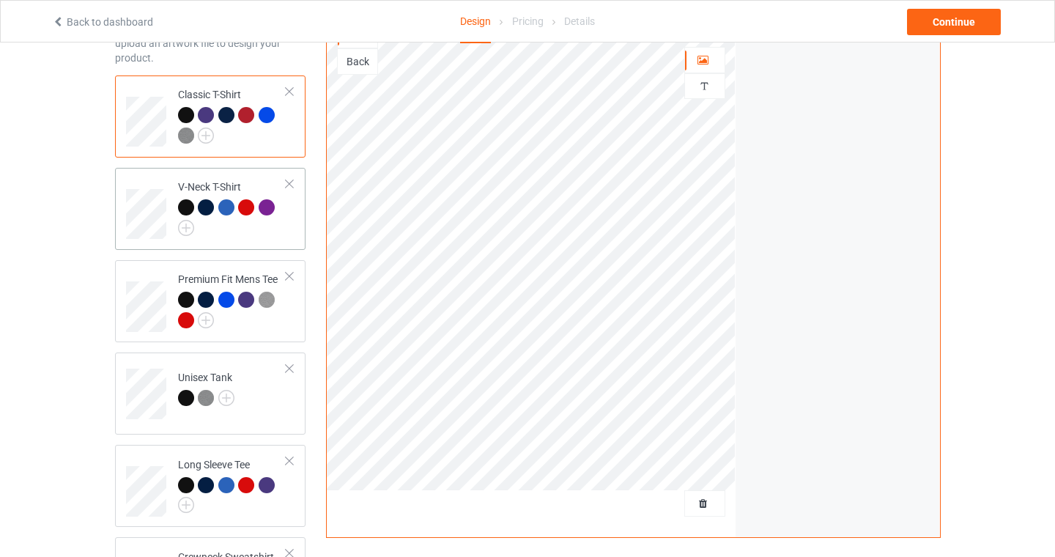
scroll to position [10, 0]
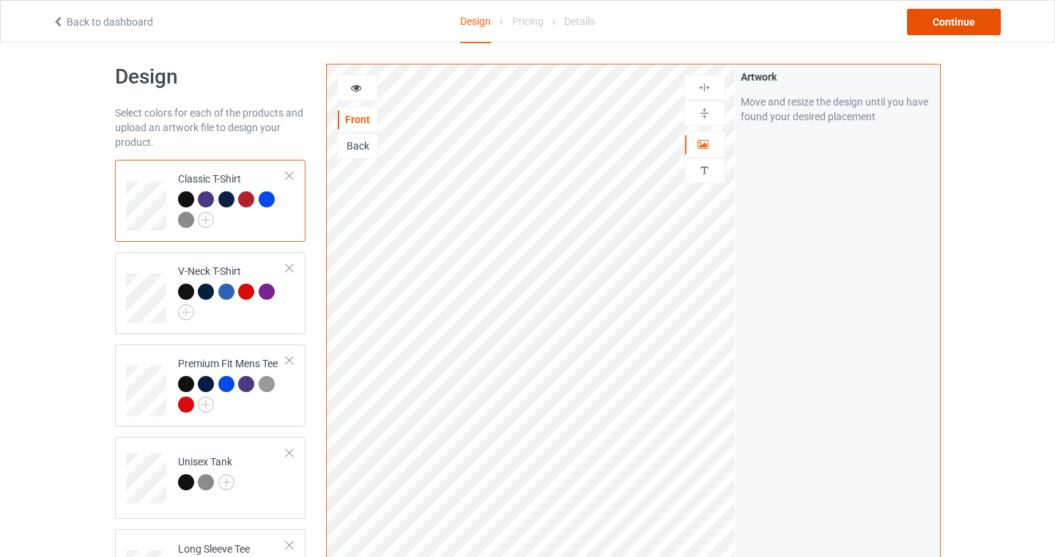
click at [966, 23] on div "Continue" at bounding box center [954, 22] width 94 height 26
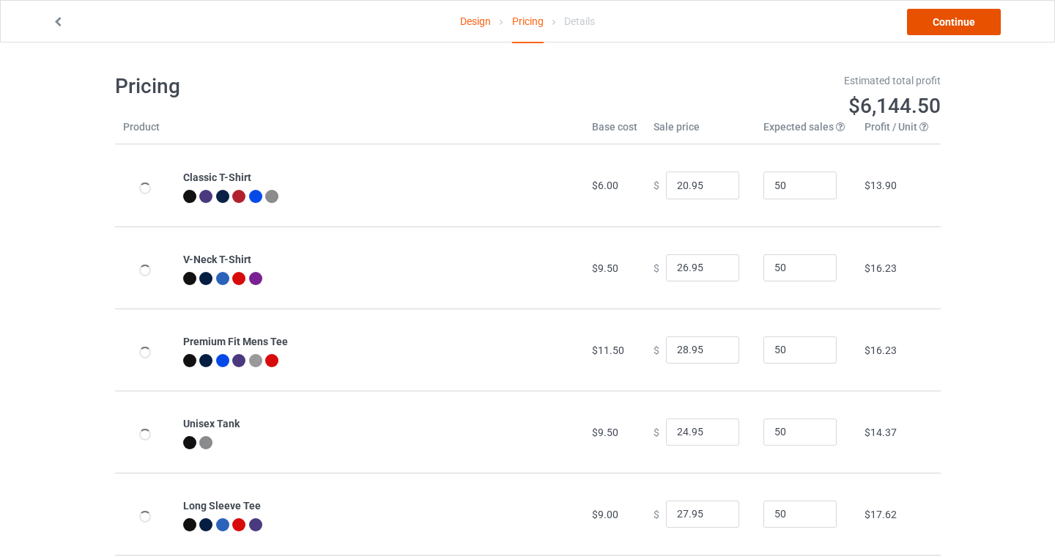
click at [964, 17] on link "Continue" at bounding box center [954, 22] width 94 height 26
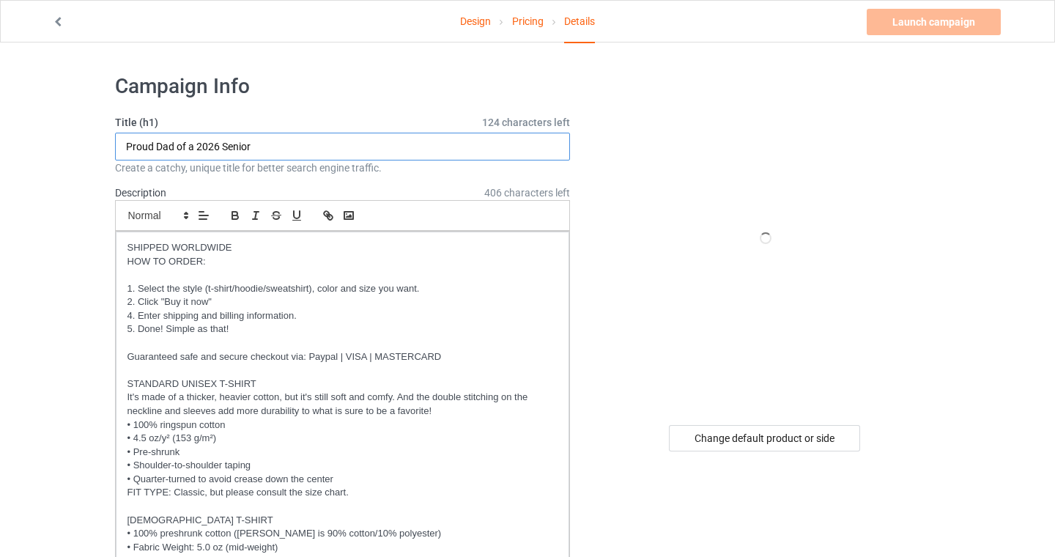
click at [279, 143] on input "Proud Dad of a 2026 Senior" at bounding box center [343, 147] width 456 height 28
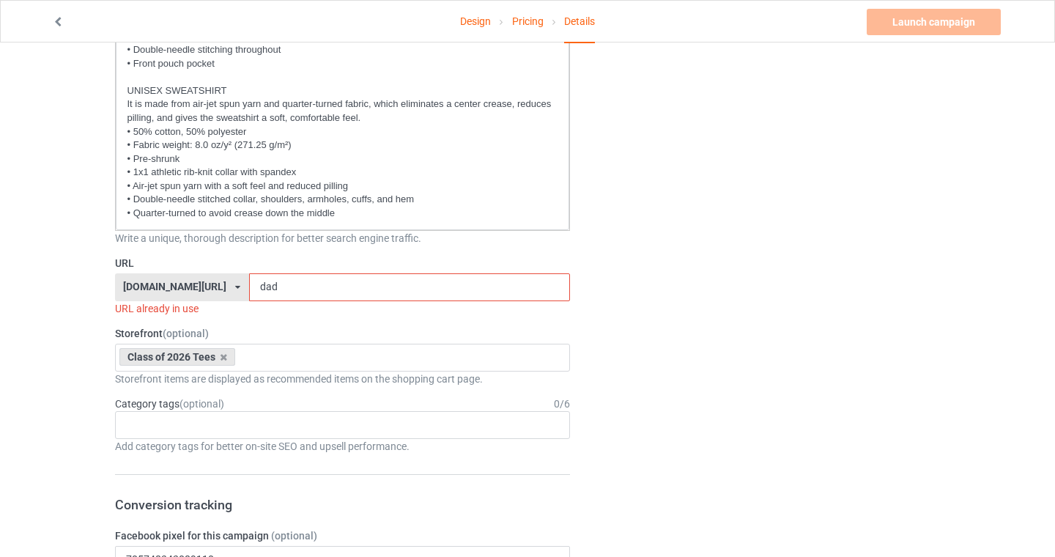
scroll to position [644, 0]
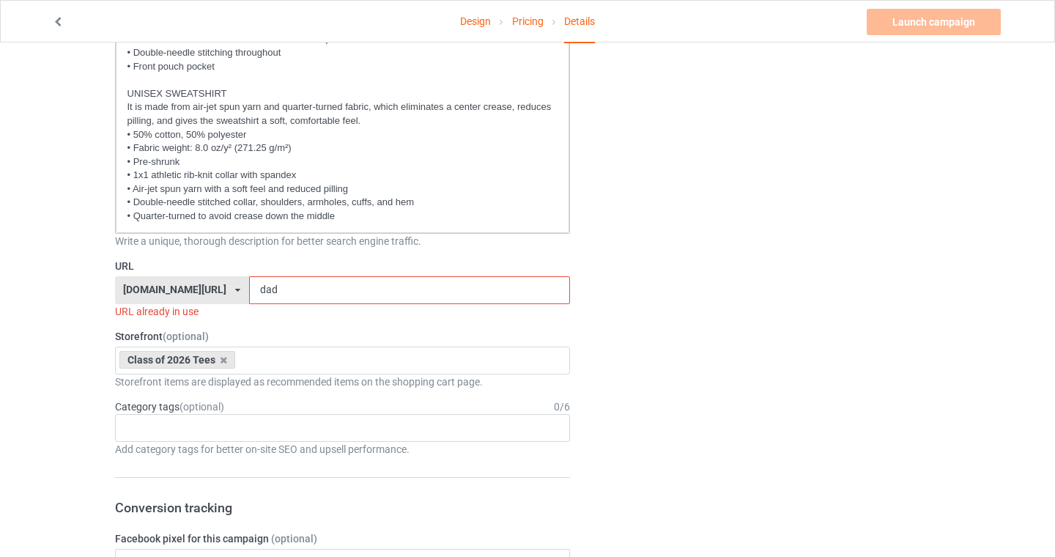
type input "Proud Dad of a 2026 Senior (Green)"
click at [286, 287] on input "dad" at bounding box center [409, 290] width 321 height 28
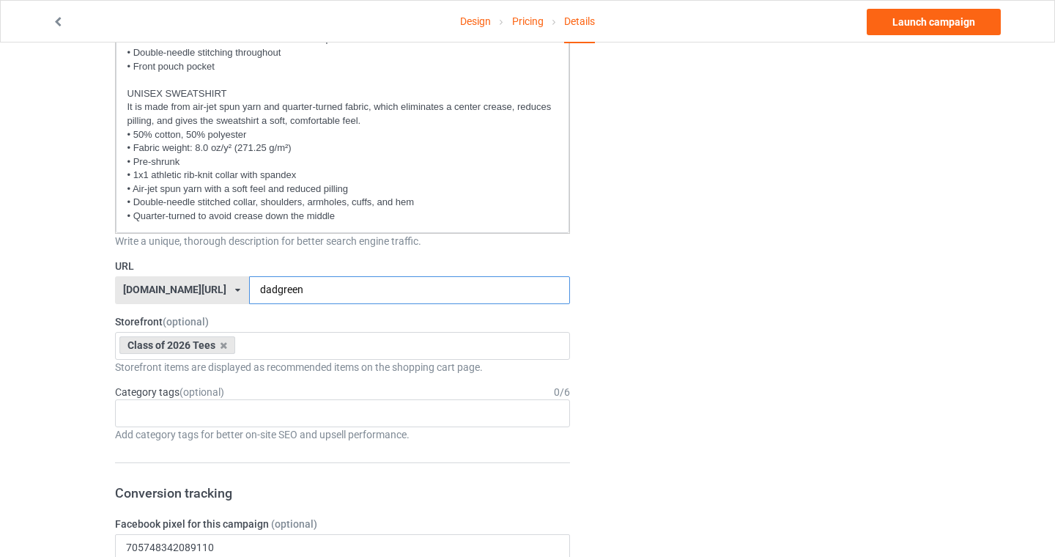
type input "dadgreen"
click at [8, 330] on div "Design Pricing Details Launch campaign Campaign Info Title (h1) 116 characters …" at bounding box center [527, 557] width 1055 height 2316
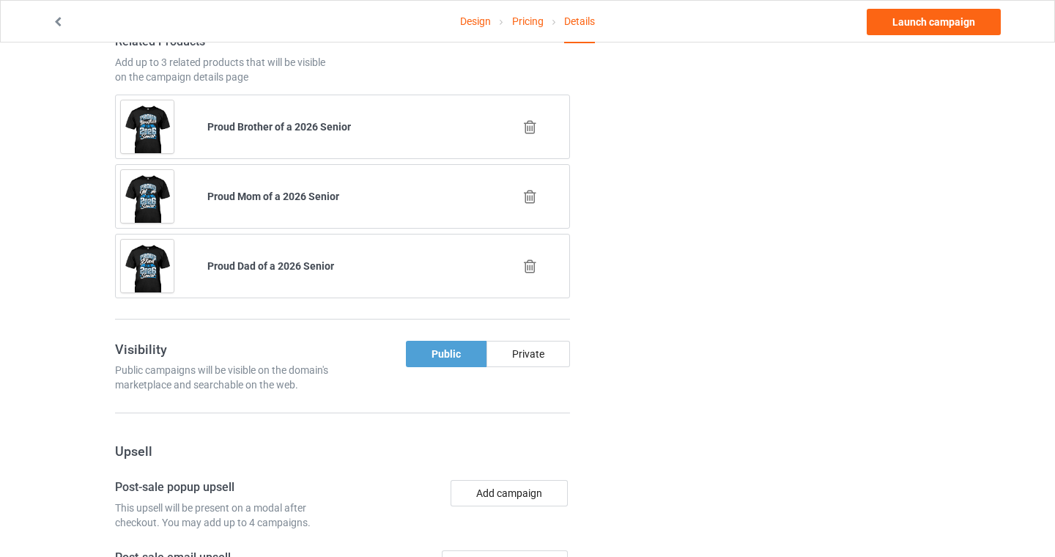
scroll to position [1487, 0]
click at [534, 260] on icon at bounding box center [530, 265] width 18 height 15
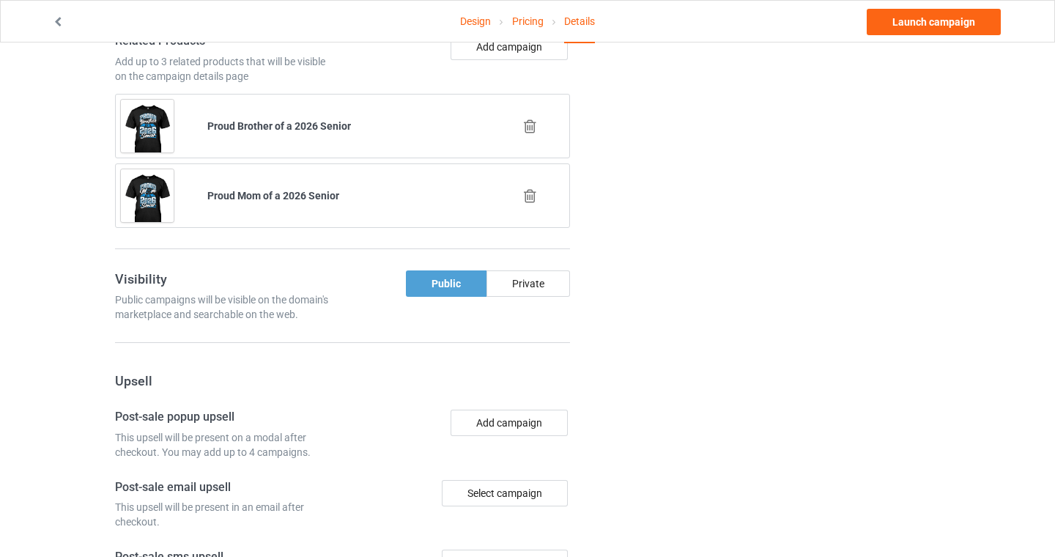
click at [529, 196] on icon at bounding box center [530, 195] width 18 height 15
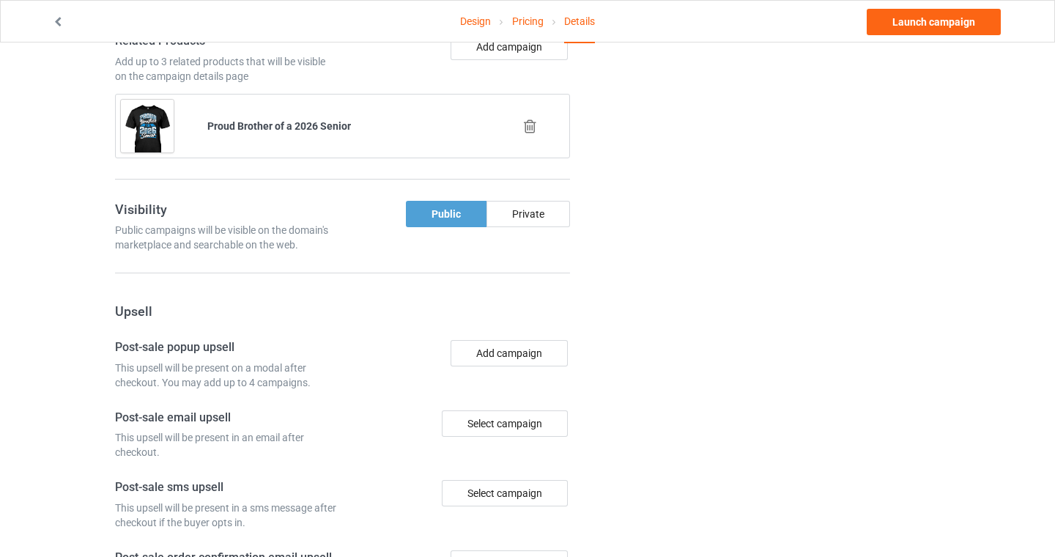
click at [530, 122] on icon at bounding box center [530, 126] width 18 height 15
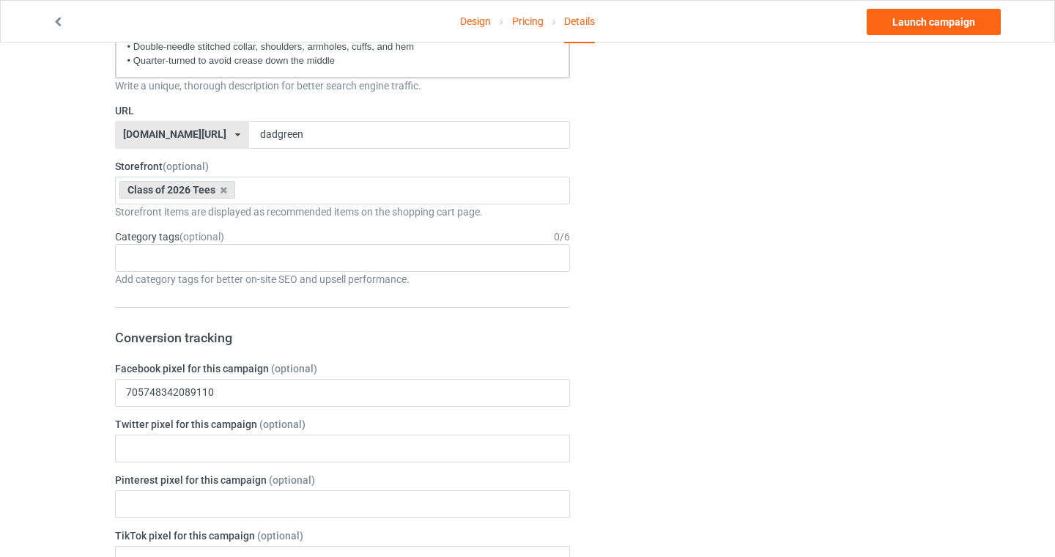
scroll to position [0, 0]
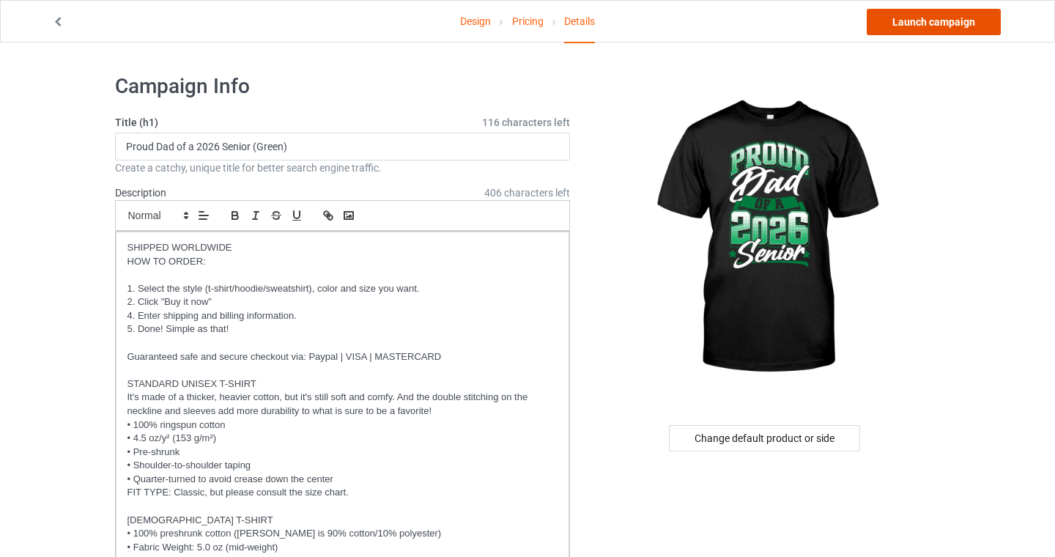
click at [937, 23] on link "Launch campaign" at bounding box center [933, 22] width 134 height 26
